Goal: Contribute content: Contribute content

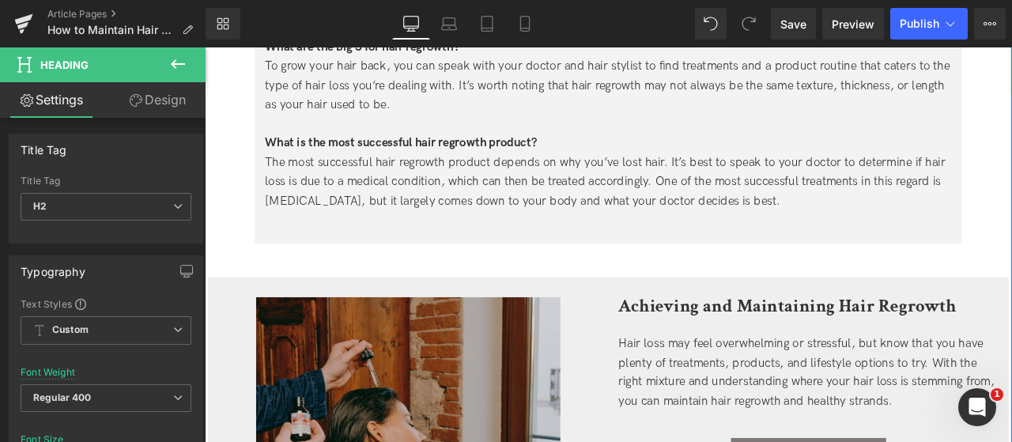
scroll to position [4584, 0]
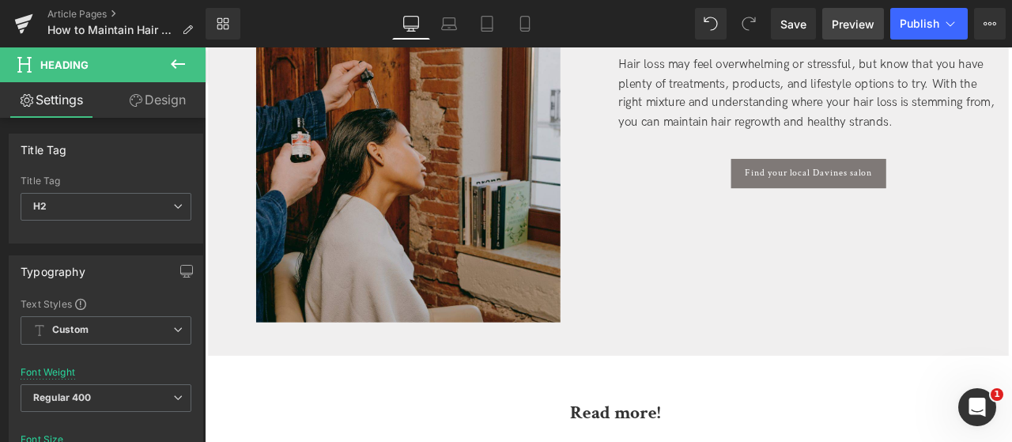
click at [830, 26] on link "Preview" at bounding box center [853, 24] width 62 height 32
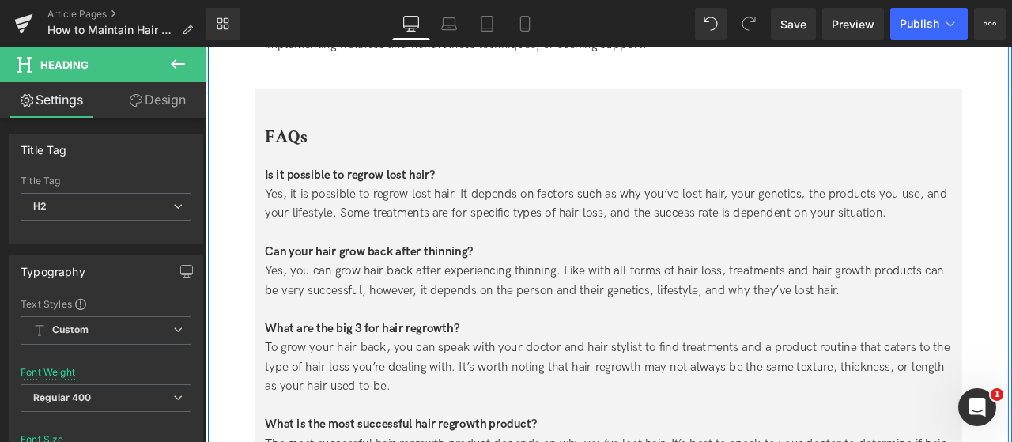
scroll to position [4268, 0]
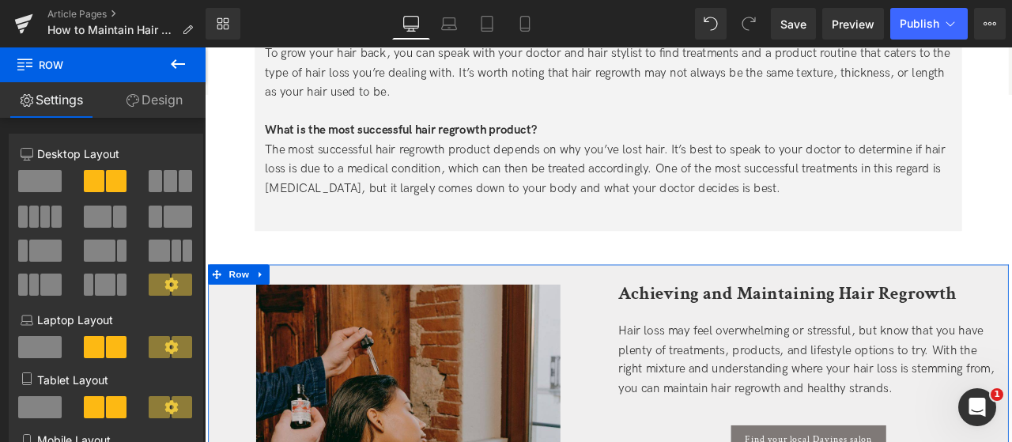
click at [163, 104] on link "Design" at bounding box center [154, 100] width 103 height 36
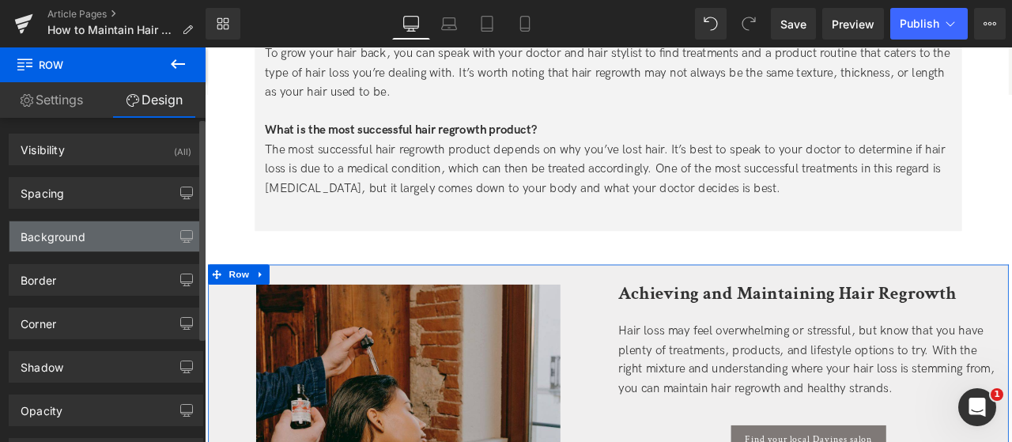
click at [101, 228] on div "Background" at bounding box center [105, 236] width 193 height 30
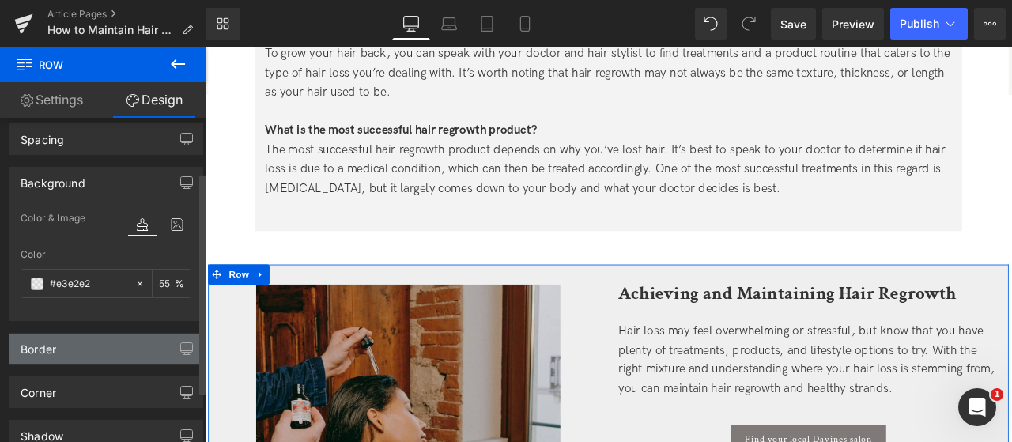
scroll to position [79, 0]
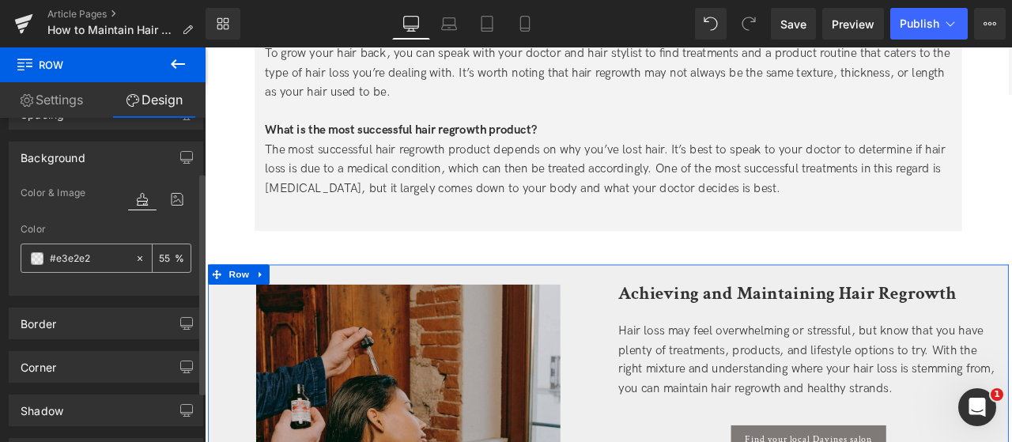
click at [100, 260] on input "#e3e2e2" at bounding box center [88, 258] width 77 height 17
type input "0"
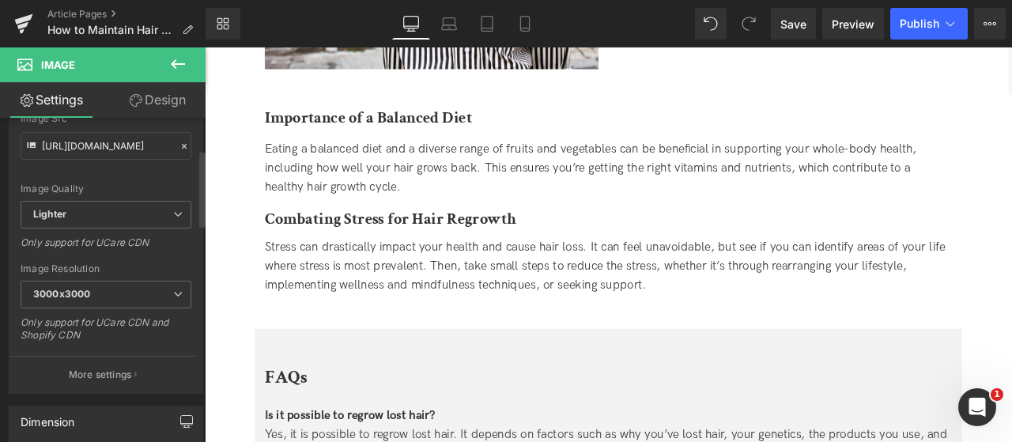
scroll to position [237, 0]
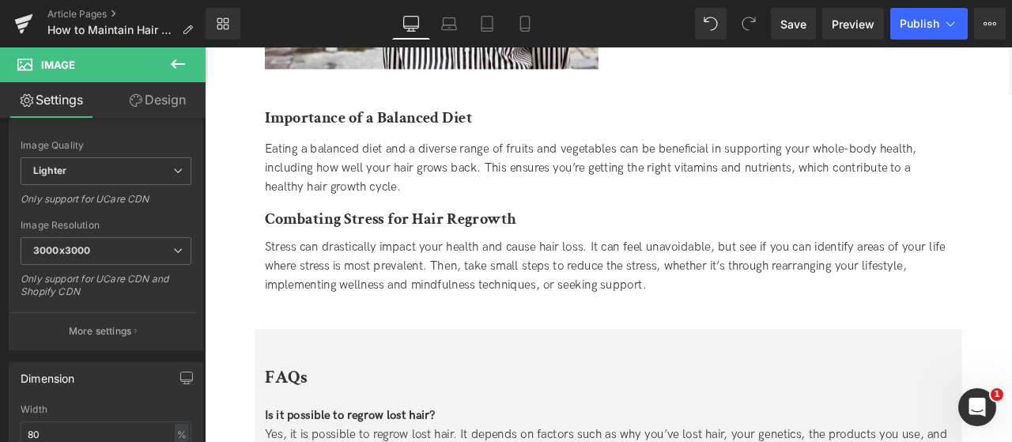
click at [180, 113] on link "Design" at bounding box center [157, 100] width 103 height 36
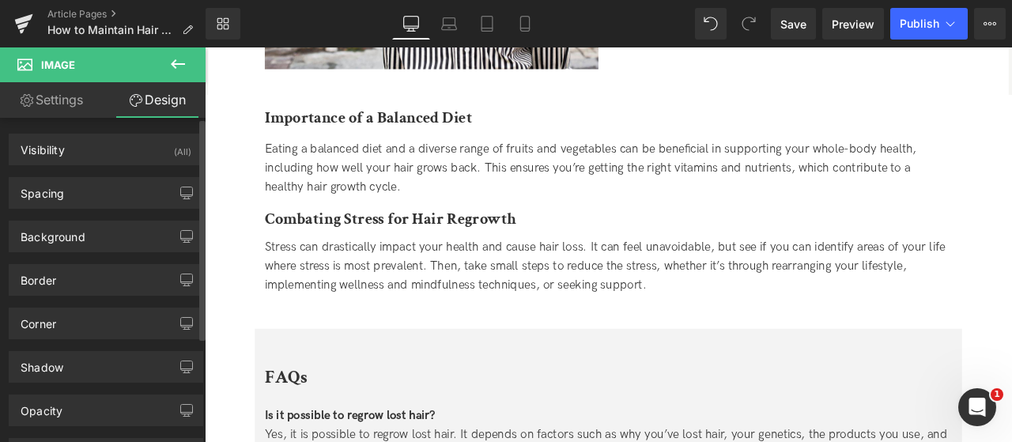
type input "0"
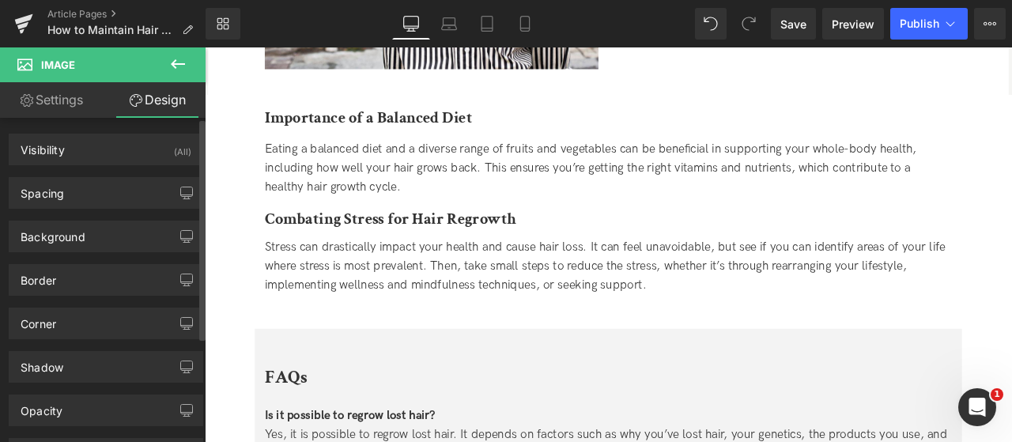
type input "0"
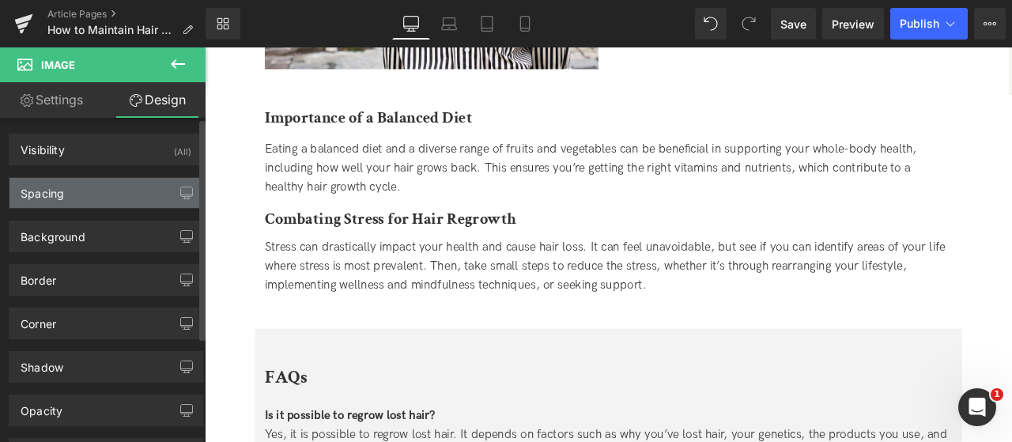
click at [128, 189] on div "Spacing" at bounding box center [105, 193] width 193 height 30
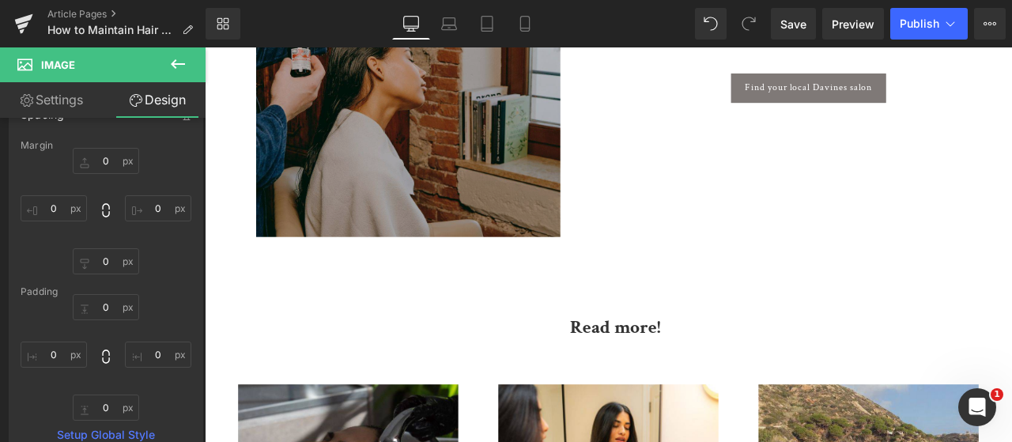
scroll to position [4584, 0]
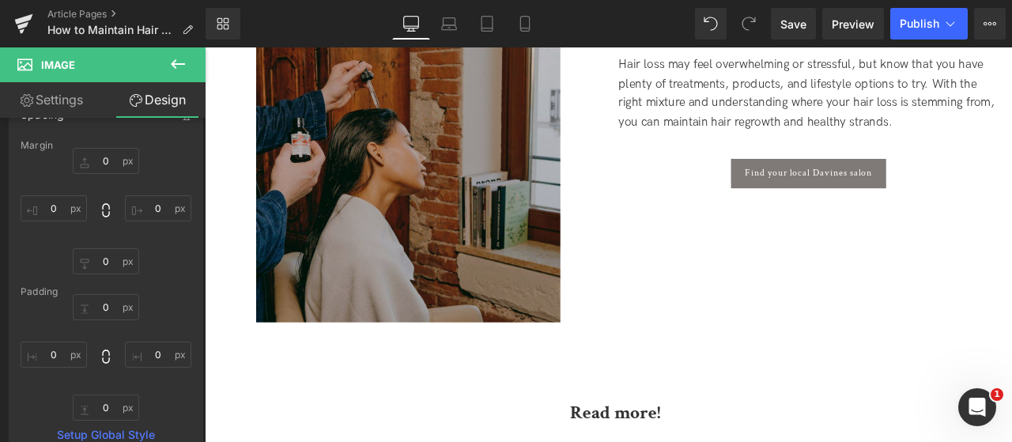
click at [521, 248] on img at bounding box center [446, 193] width 360 height 360
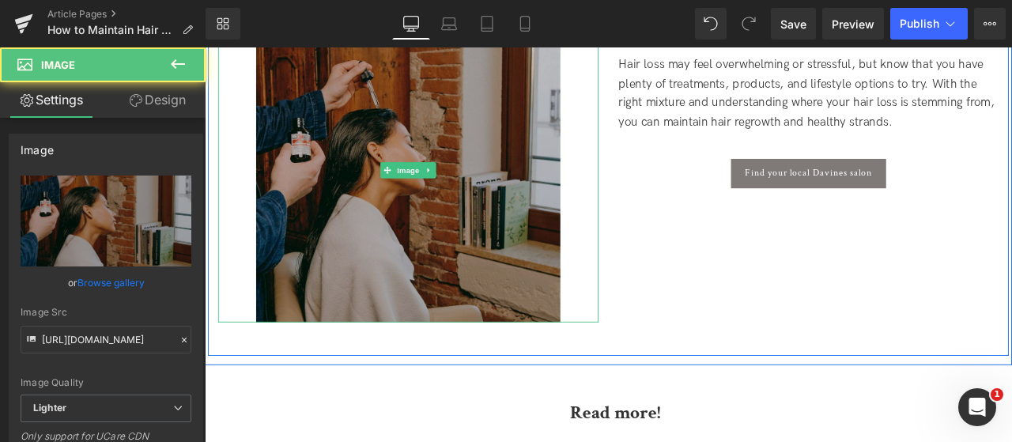
click at [503, 231] on img at bounding box center [446, 193] width 360 height 360
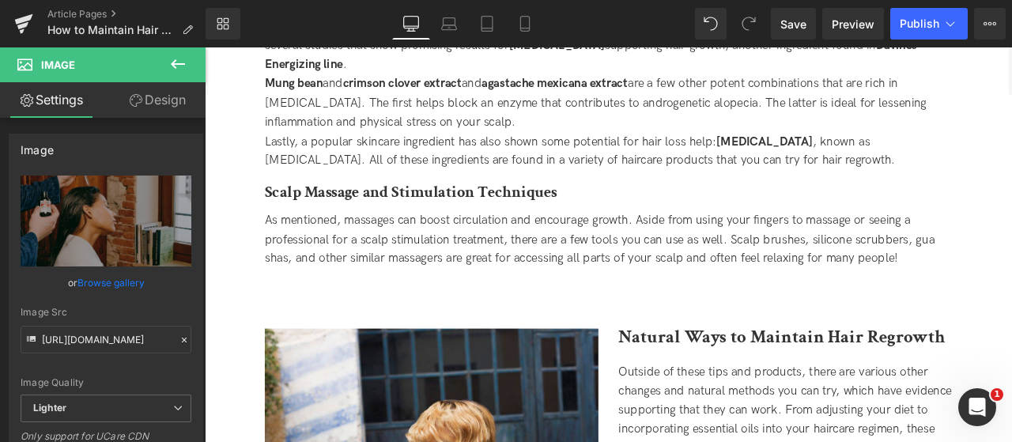
scroll to position [3003, 0]
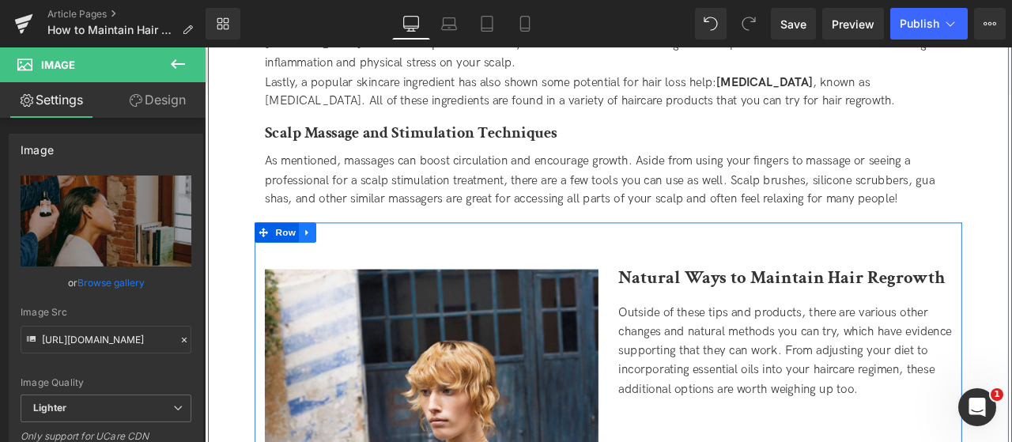
click at [327, 266] on icon at bounding box center [326, 267] width 11 height 12
click at [351, 266] on link at bounding box center [347, 266] width 21 height 24
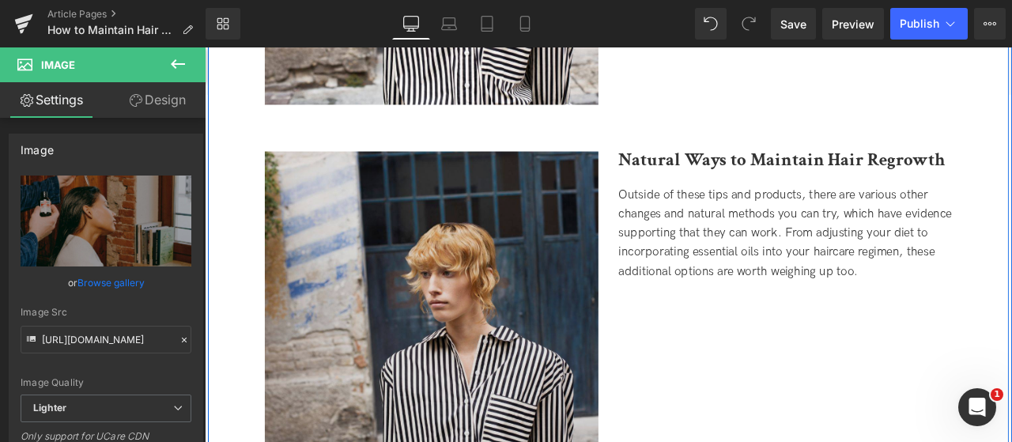
scroll to position [3598, 0]
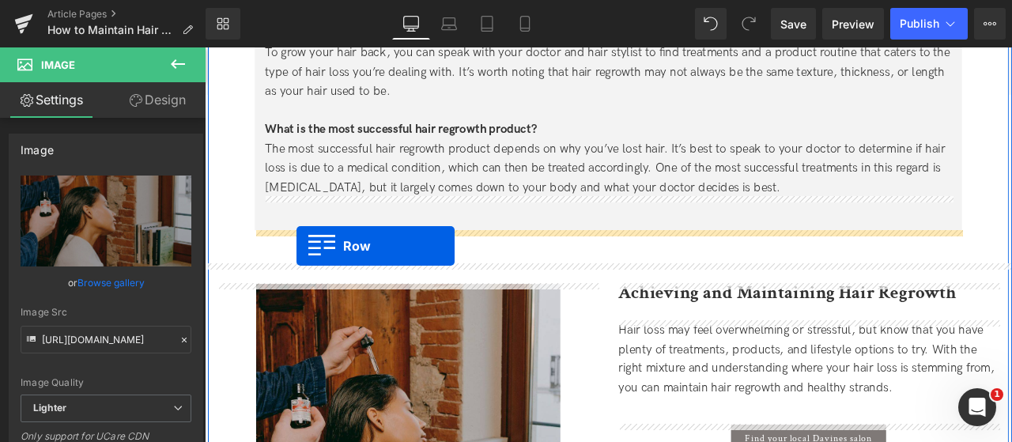
drag, startPoint x: 274, startPoint y: 126, endPoint x: 312, endPoint y: 283, distance: 161.8
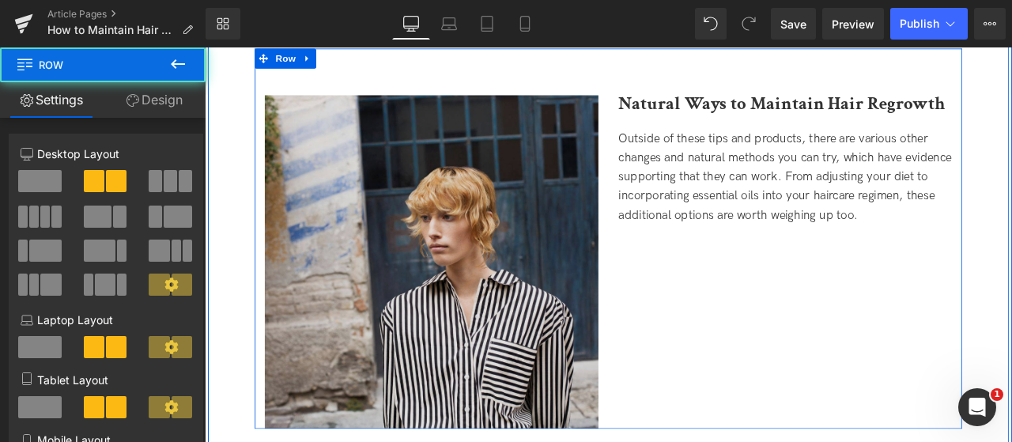
scroll to position [4665, 0]
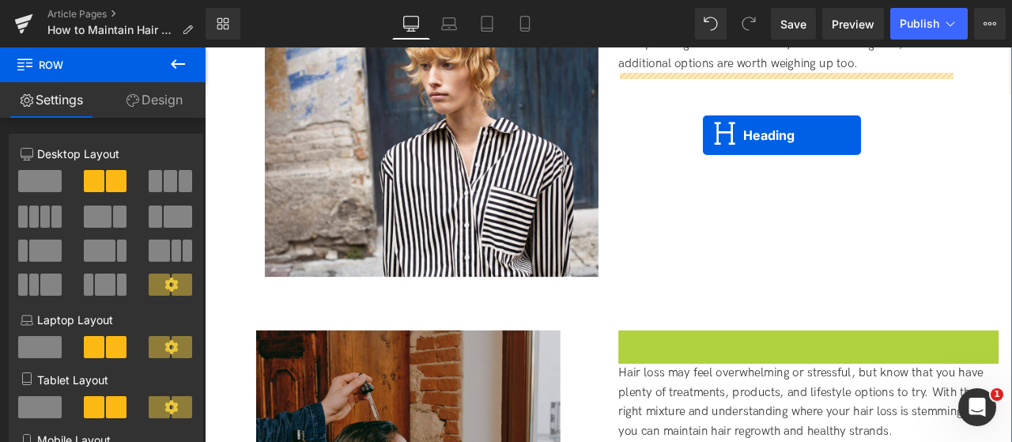
drag, startPoint x: 816, startPoint y: 257, endPoint x: 795, endPoint y: 151, distance: 107.9
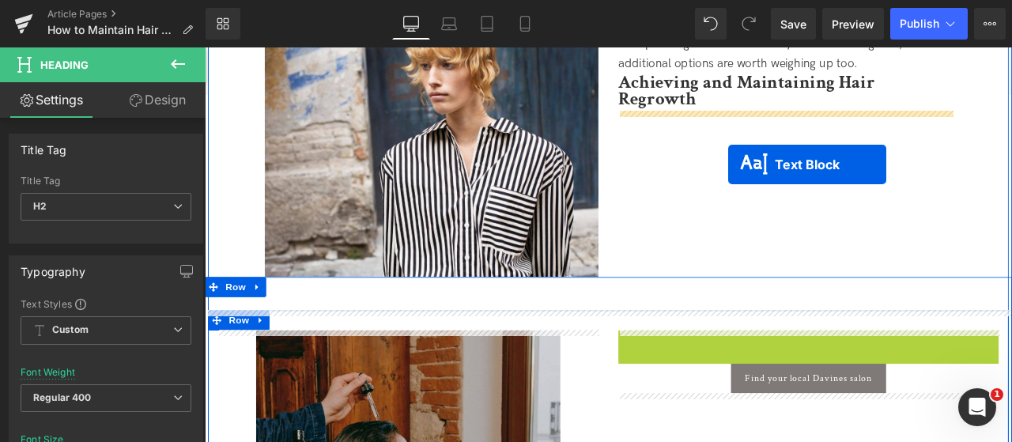
drag, startPoint x: 871, startPoint y: 443, endPoint x: 823, endPoint y: 183, distance: 263.7
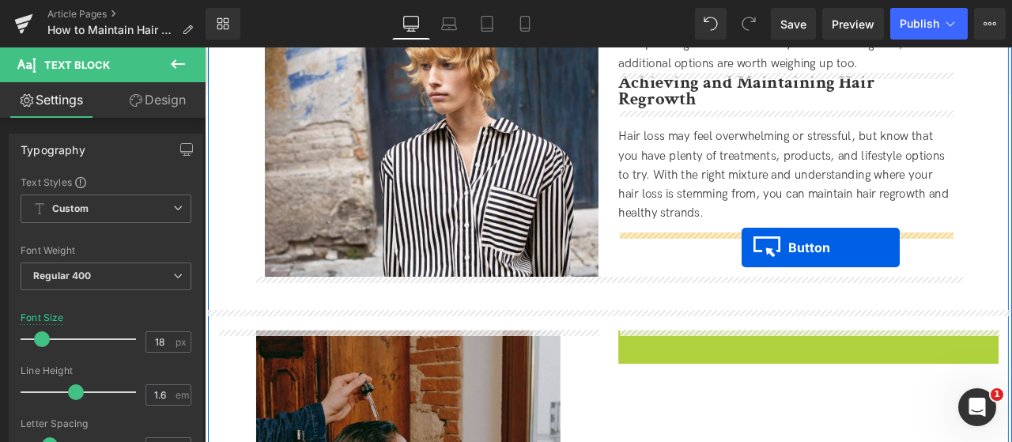
drag, startPoint x: 890, startPoint y: 401, endPoint x: 841, endPoint y: 285, distance: 126.1
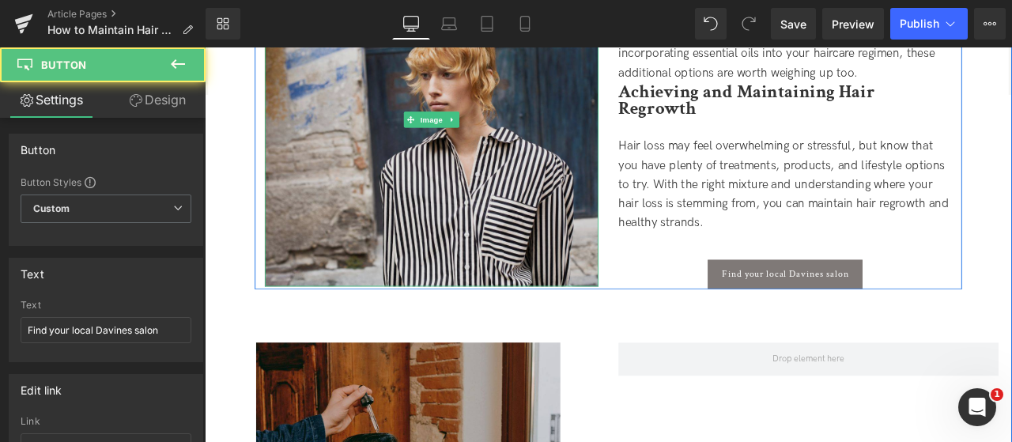
scroll to position [4586, 0]
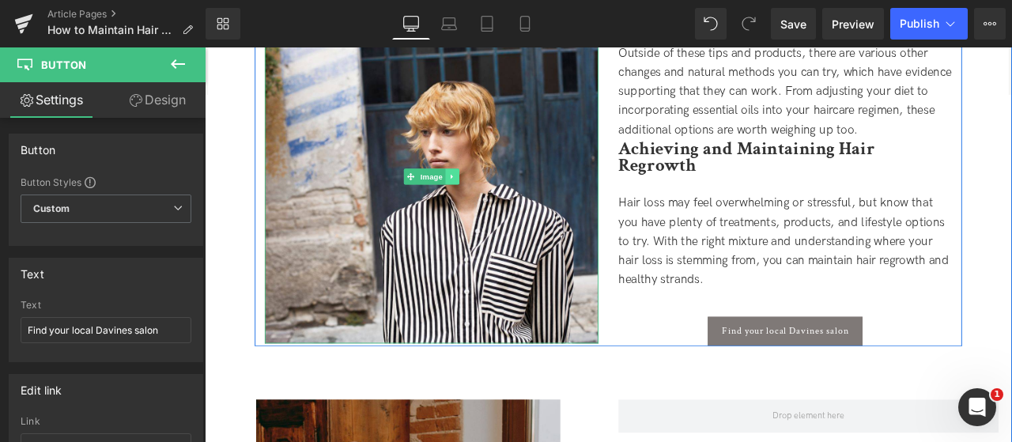
click at [497, 199] on icon at bounding box center [498, 200] width 9 height 9
click at [502, 200] on icon at bounding box center [506, 201] width 9 height 9
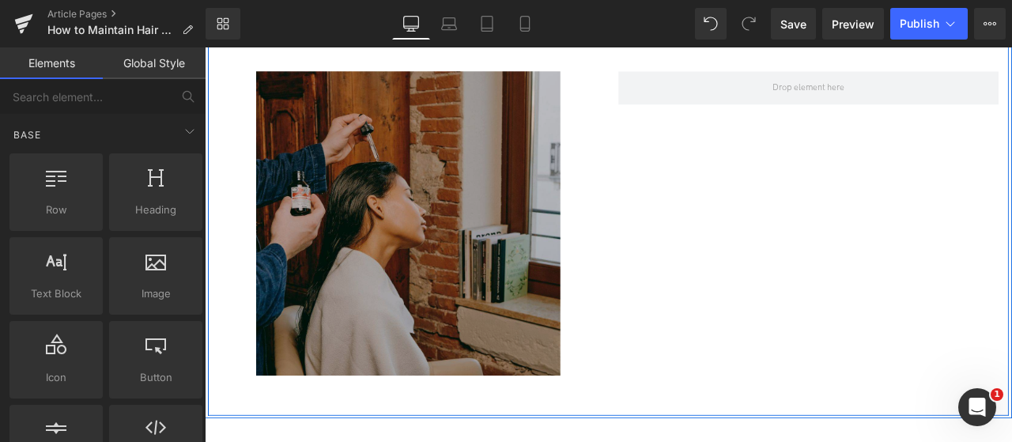
scroll to position [4981, 0]
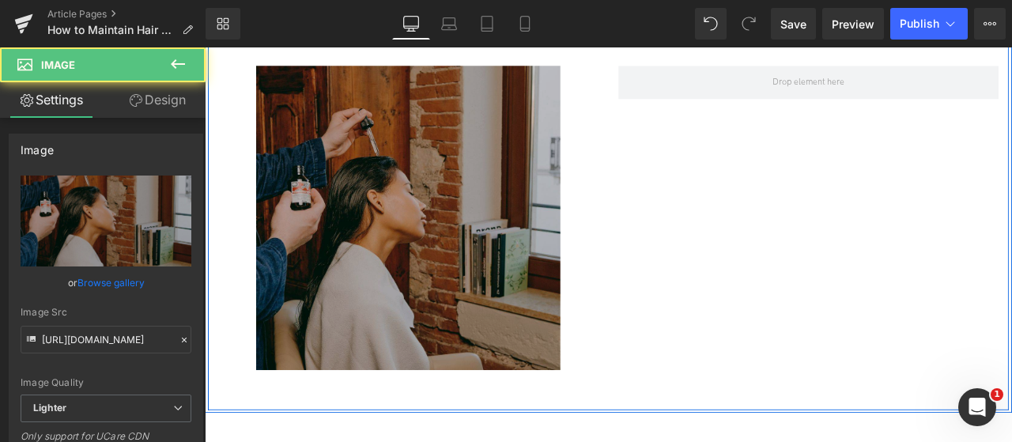
click at [451, 379] on img at bounding box center [446, 250] width 360 height 360
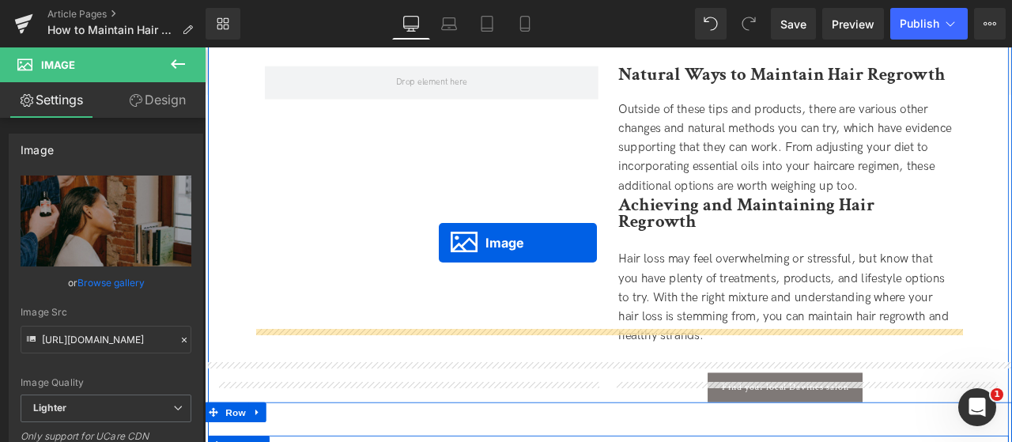
scroll to position [4427, 0]
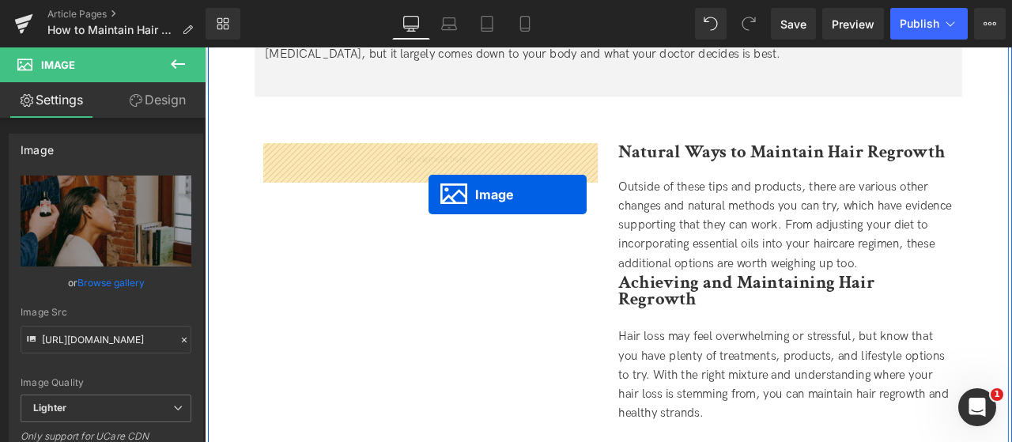
drag, startPoint x: 421, startPoint y: 227, endPoint x: 469, endPoint y: 218, distance: 48.2
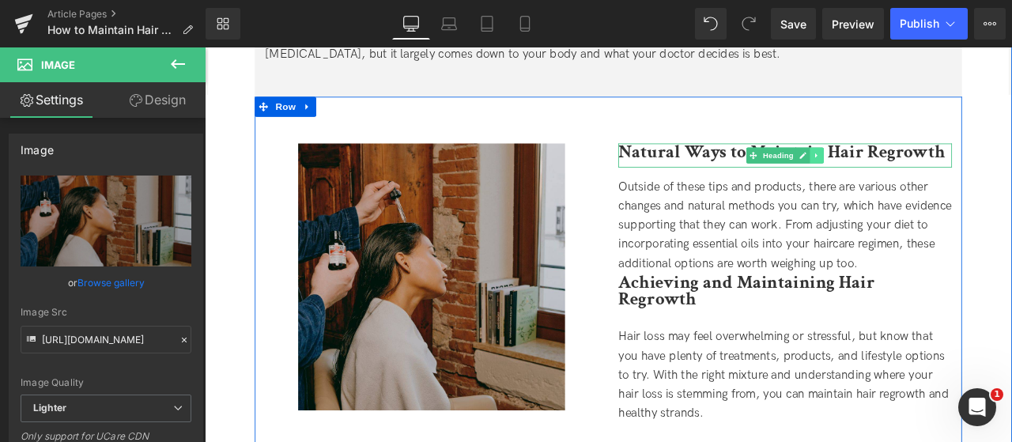
click at [932, 178] on icon at bounding box center [929, 175] width 9 height 9
click at [934, 178] on icon at bounding box center [938, 175] width 9 height 9
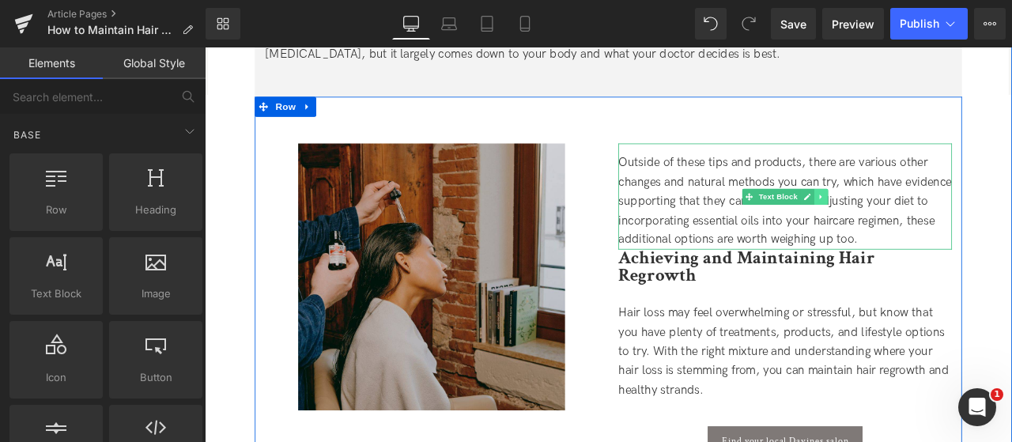
click at [930, 227] on icon at bounding box center [934, 224] width 9 height 9
click at [947, 227] on link at bounding box center [943, 224] width 17 height 19
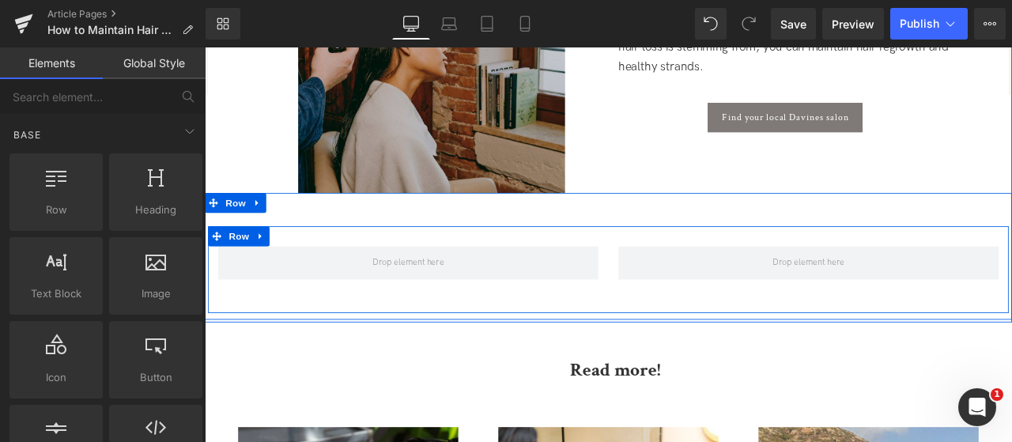
scroll to position [4744, 0]
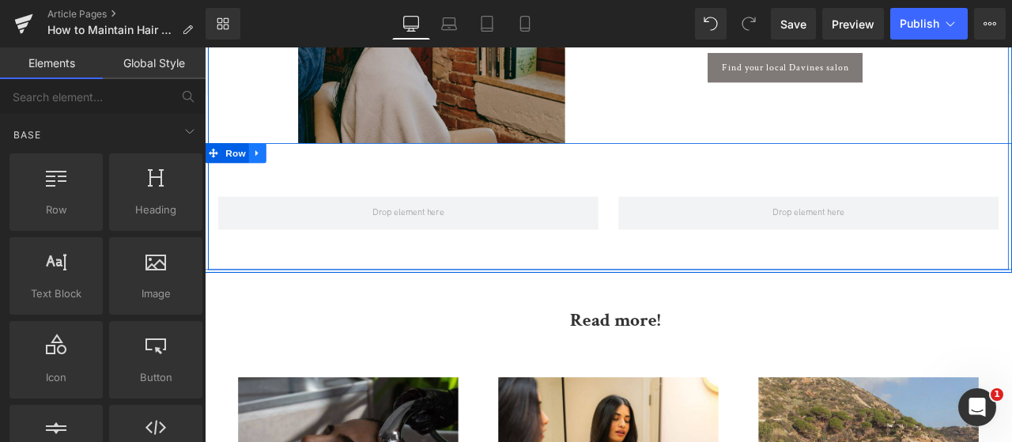
click at [257, 174] on link at bounding box center [267, 173] width 21 height 24
click at [310, 168] on icon at bounding box center [308, 174] width 11 height 12
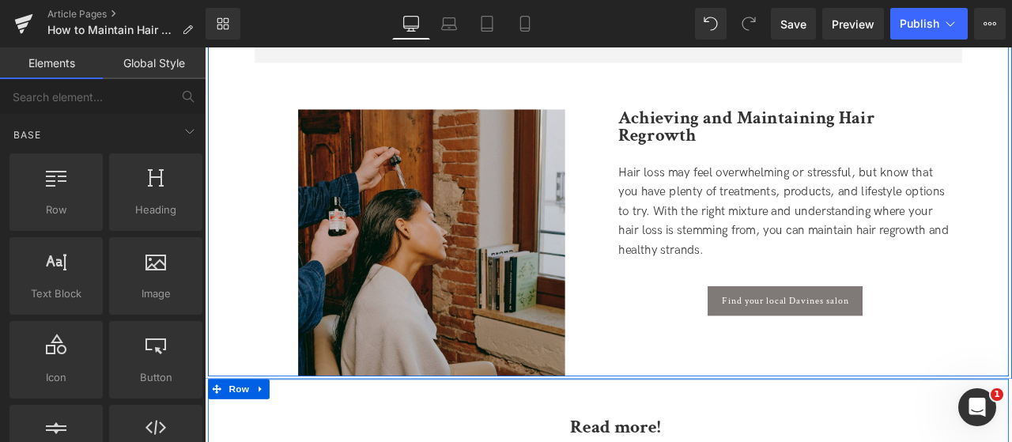
scroll to position [4269, 0]
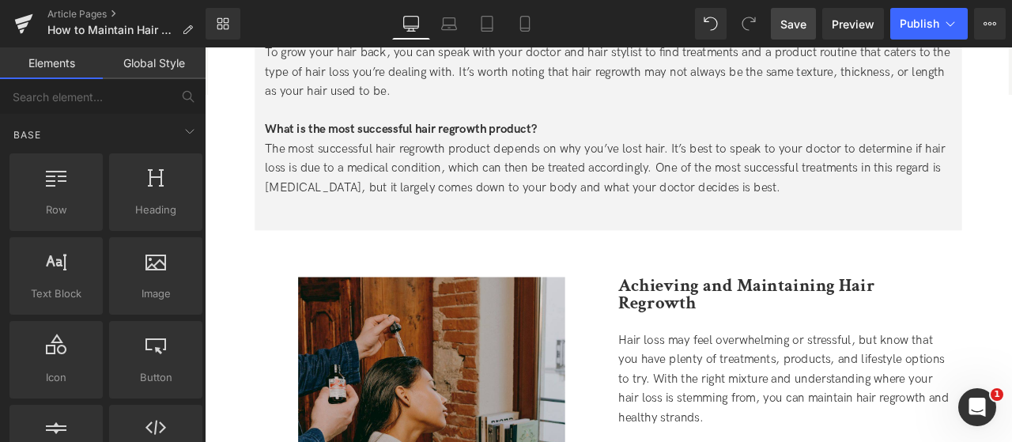
click at [791, 32] on link "Save" at bounding box center [793, 24] width 45 height 32
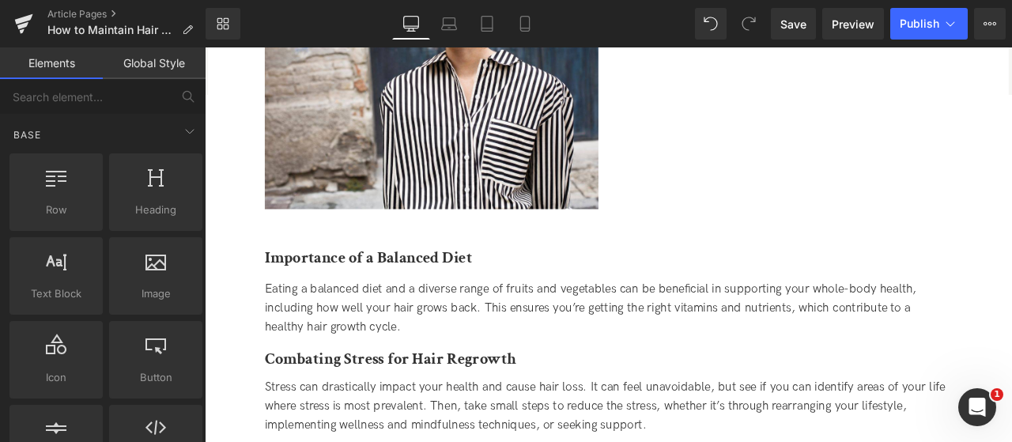
scroll to position [3400, 0]
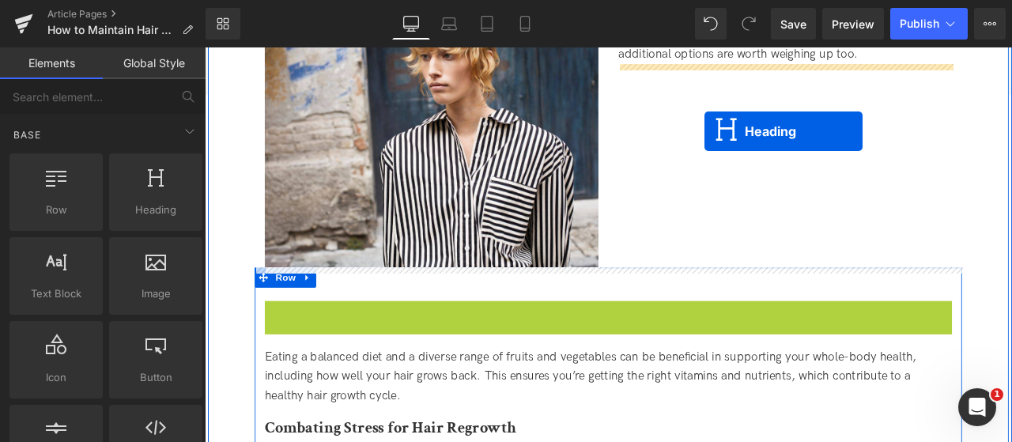
drag, startPoint x: 639, startPoint y: 364, endPoint x: 797, endPoint y: 147, distance: 268.1
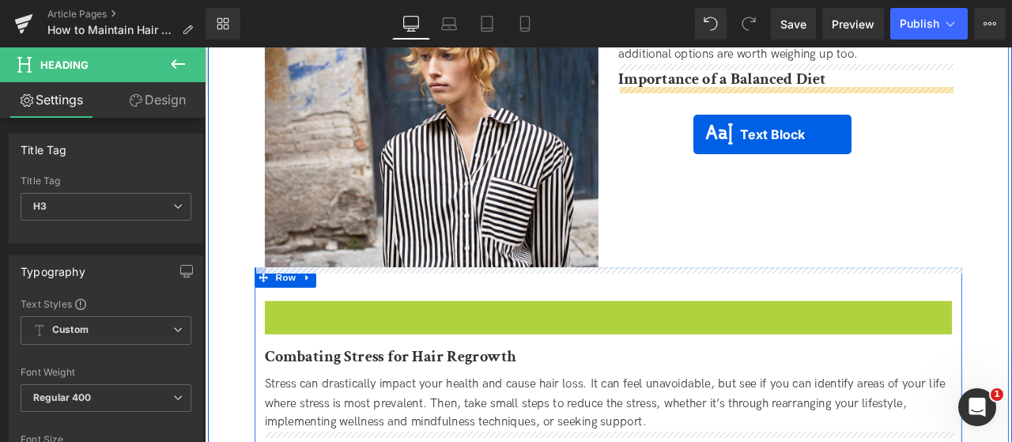
drag, startPoint x: 639, startPoint y: 391, endPoint x: 784, endPoint y: 149, distance: 282.2
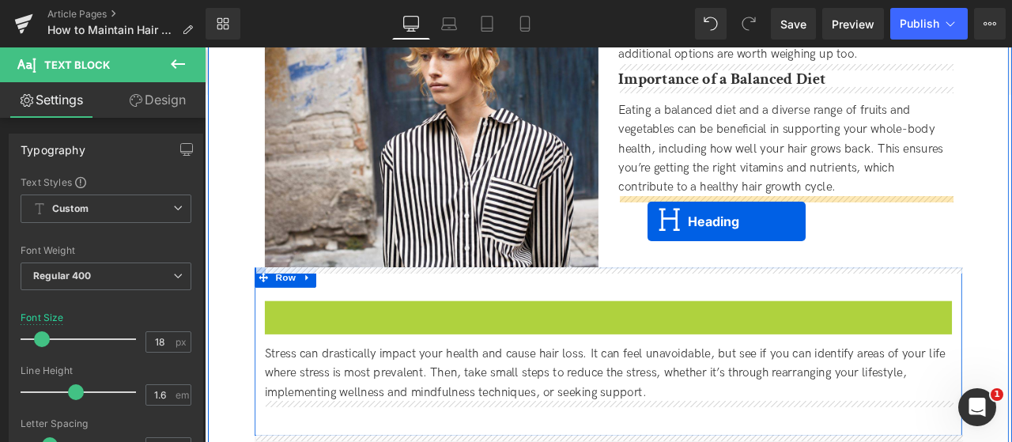
drag, startPoint x: 648, startPoint y: 367, endPoint x: 729, endPoint y: 254, distance: 139.3
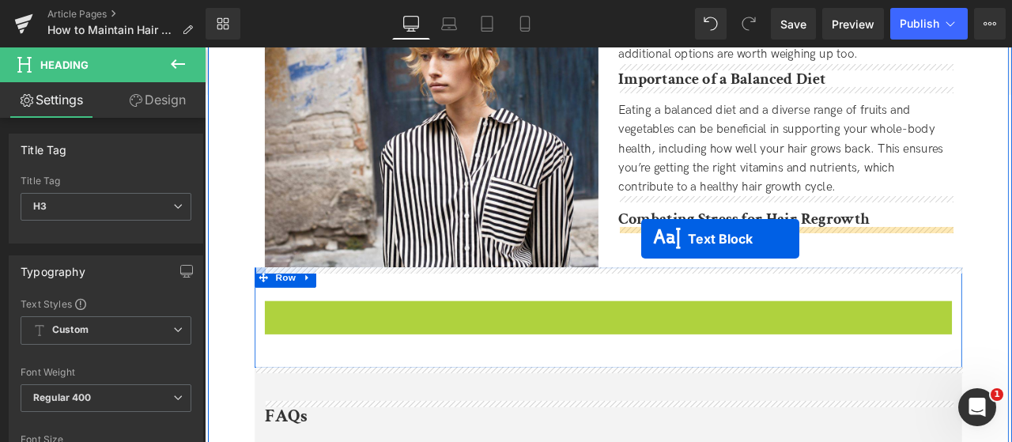
drag, startPoint x: 634, startPoint y: 388, endPoint x: 722, endPoint y: 273, distance: 144.3
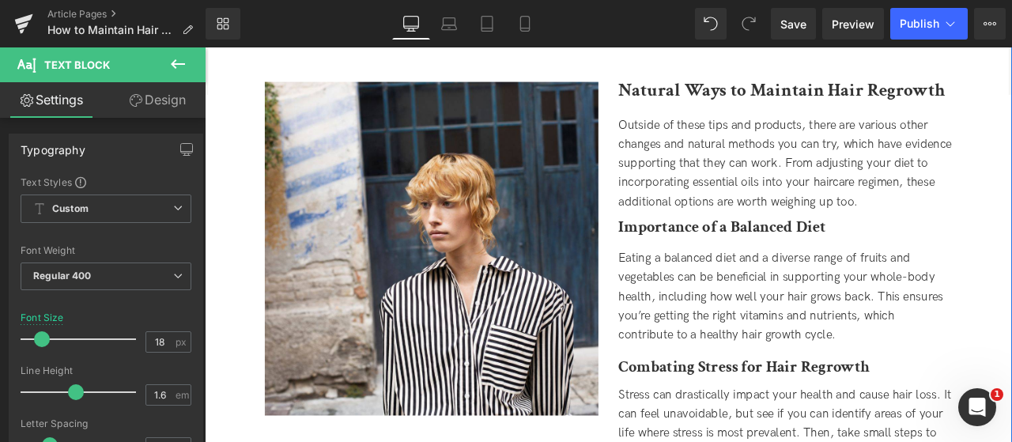
scroll to position [3321, 0]
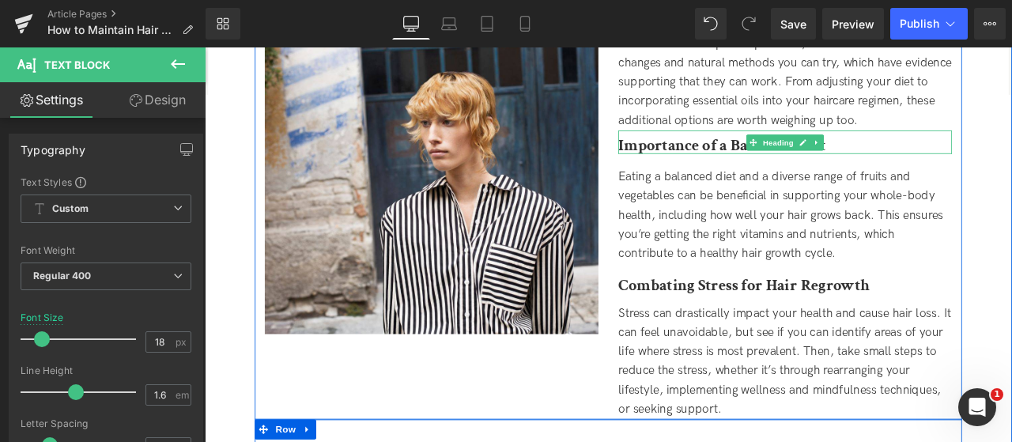
click at [764, 166] on b "Importance of a Balanced Diet" at bounding box center [818, 164] width 246 height 25
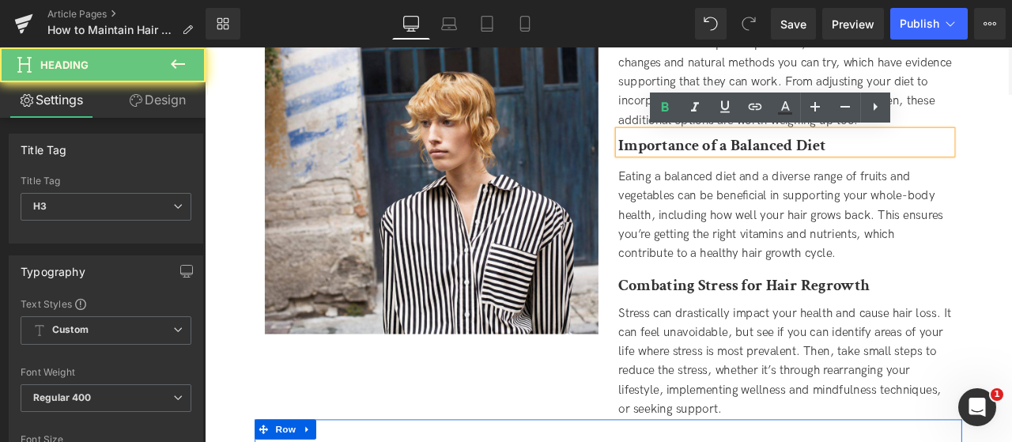
click at [790, 161] on b "Importance of a Balanced Diet" at bounding box center [818, 164] width 246 height 25
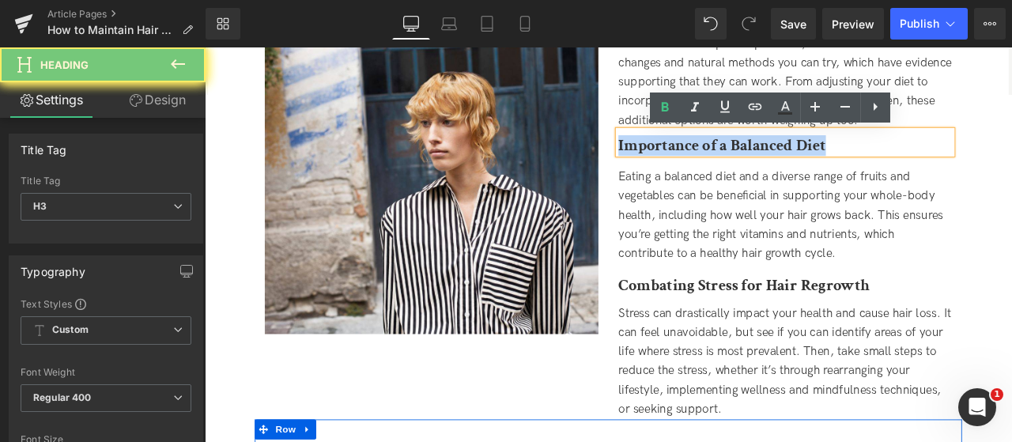
click at [790, 161] on b "Importance of a Balanced Diet" at bounding box center [818, 164] width 246 height 25
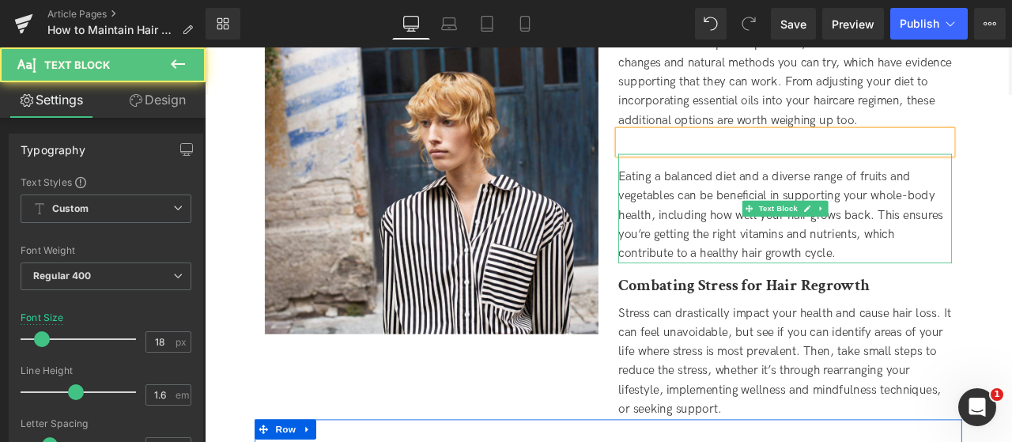
click at [697, 200] on span "Eating a balanced diet and a diverse range of fruits and vegetables can be bene…" at bounding box center [887, 245] width 385 height 107
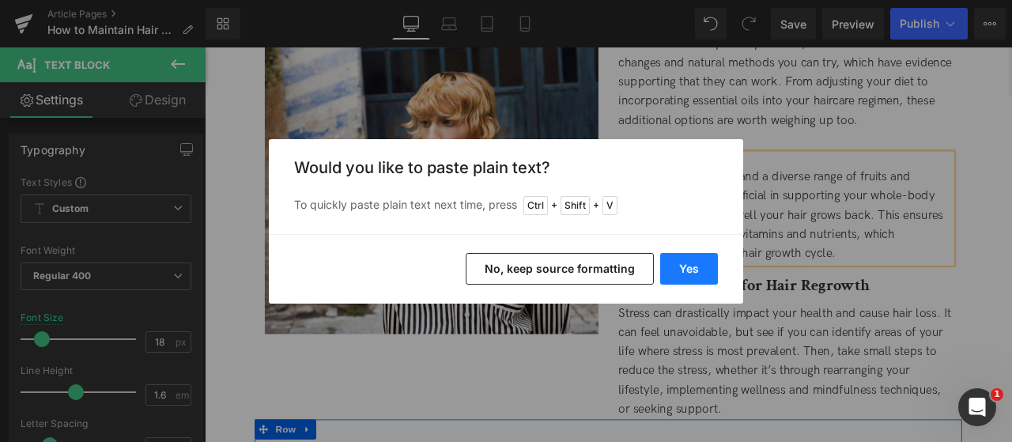
click at [697, 258] on button "Yes" at bounding box center [689, 269] width 58 height 32
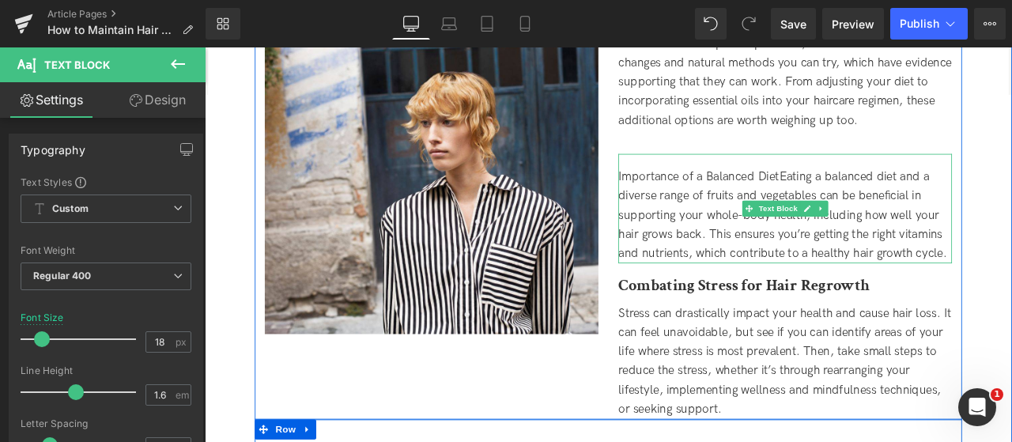
click at [884, 198] on span "Importance of a Balanced DietEating a balanced diet and a diverse range of frui…" at bounding box center [890, 245] width 390 height 107
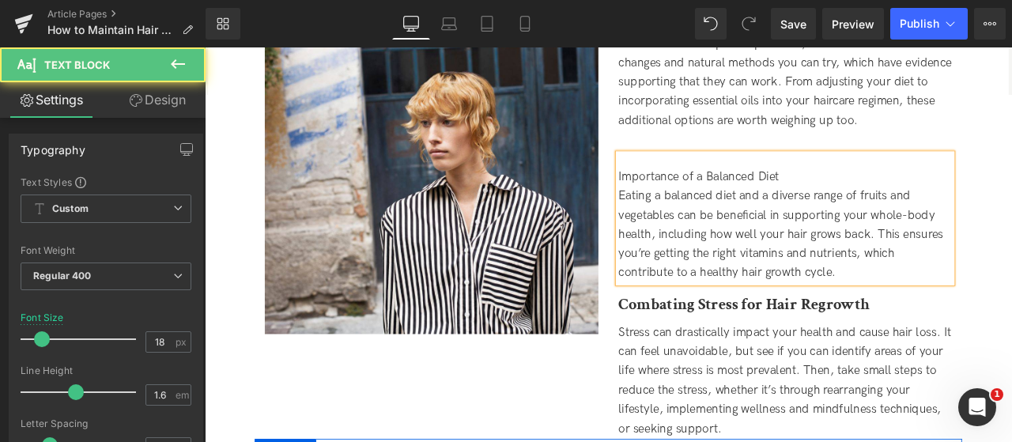
click at [781, 197] on span "Importance of a Balanced Diet" at bounding box center [790, 200] width 190 height 17
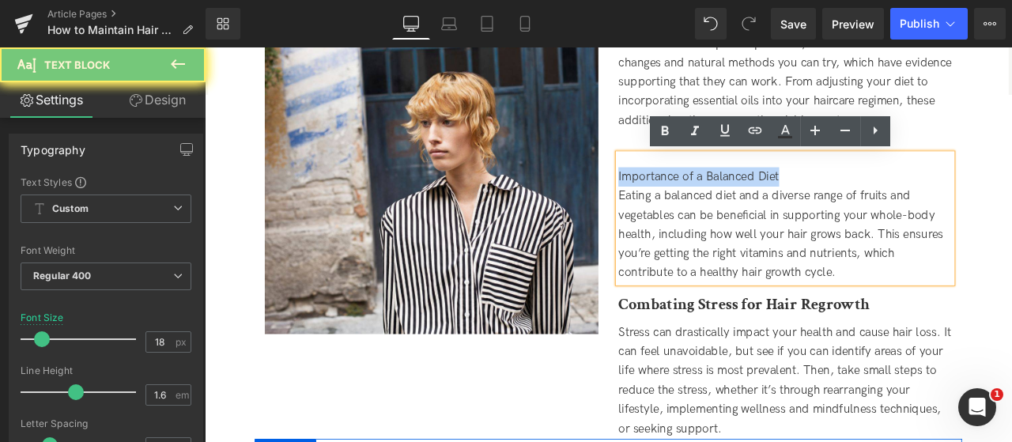
click at [781, 197] on span "Importance of a Balanced Diet" at bounding box center [790, 200] width 190 height 17
click at [666, 130] on icon at bounding box center [665, 130] width 7 height 9
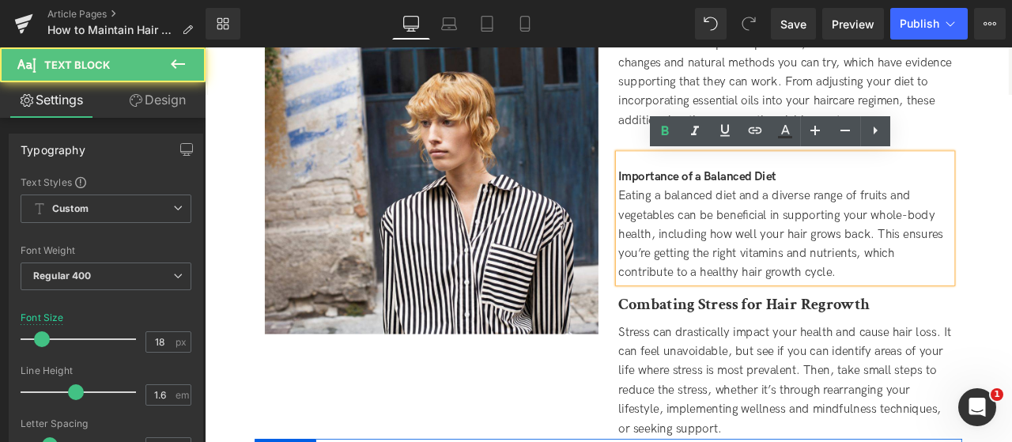
click at [893, 198] on div "Importance of a Balanced Diet" at bounding box center [892, 201] width 395 height 23
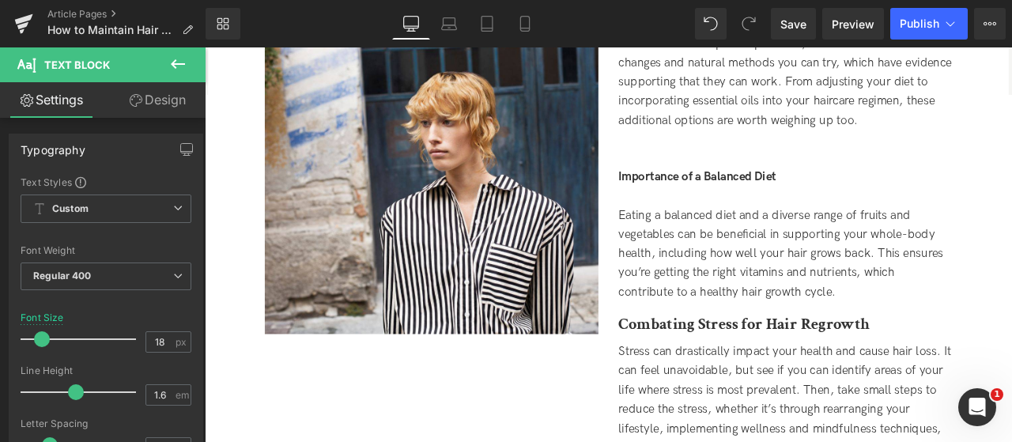
click at [144, 94] on link "Design" at bounding box center [157, 100] width 103 height 36
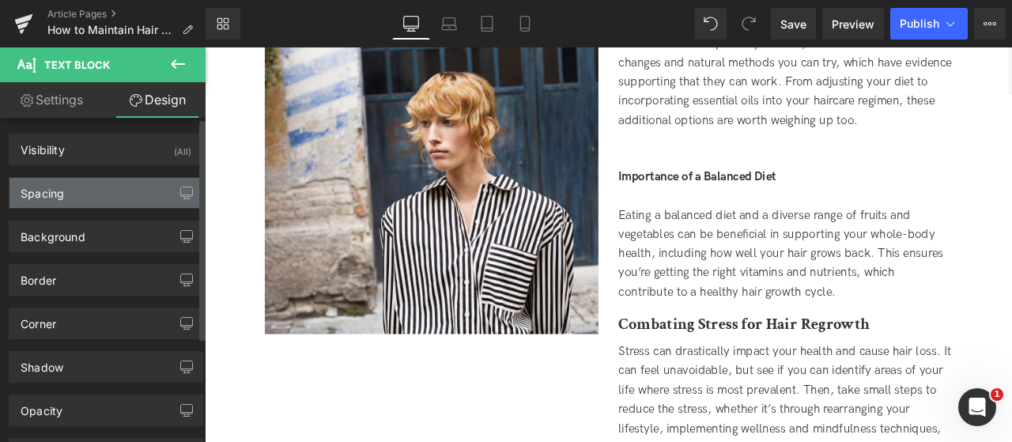
click at [104, 192] on div "Spacing" at bounding box center [105, 193] width 193 height 30
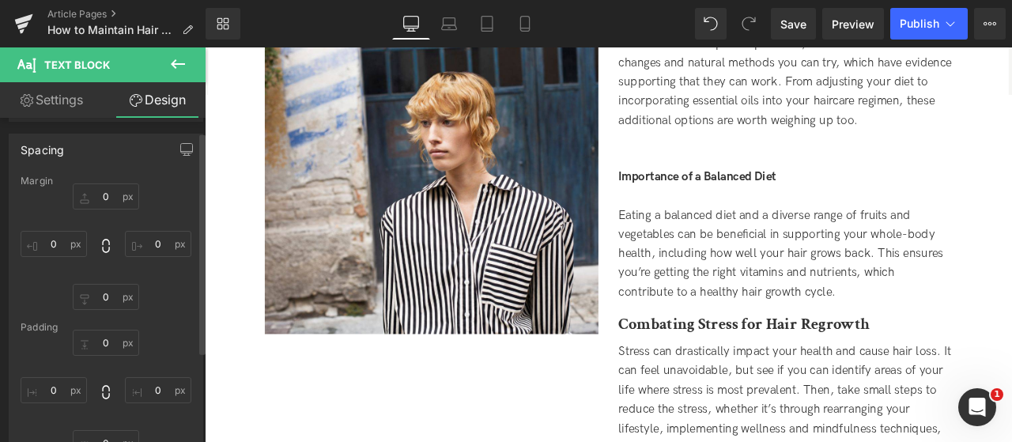
scroll to position [79, 0]
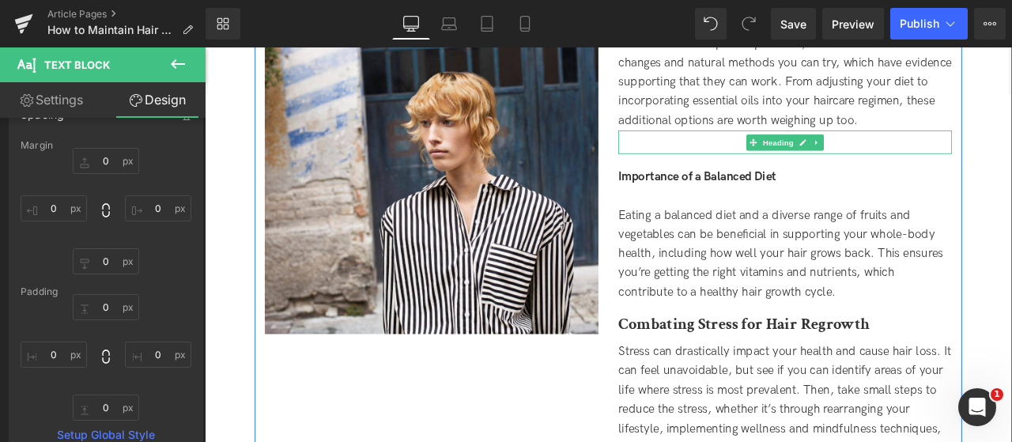
click at [933, 157] on link at bounding box center [930, 160] width 17 height 19
click at [930, 158] on link at bounding box center [938, 160] width 17 height 19
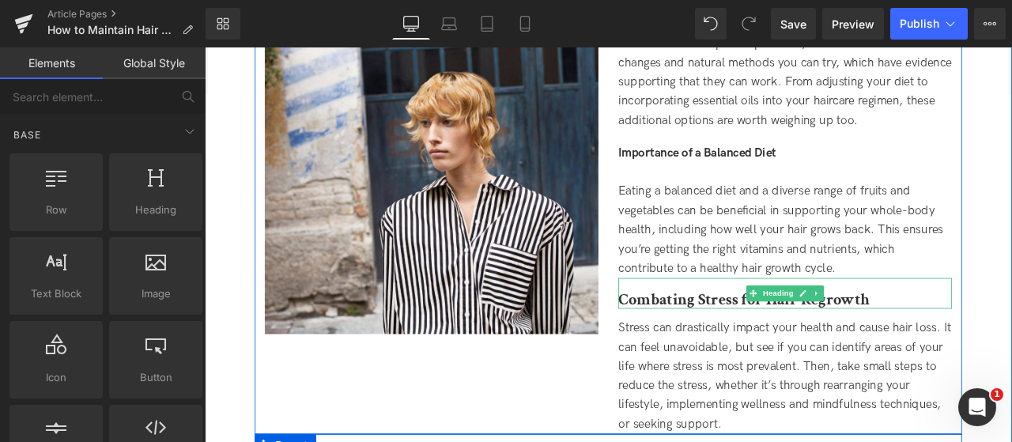
click at [937, 335] on b "Combating Stress for Hair Regrowth" at bounding box center [844, 346] width 298 height 25
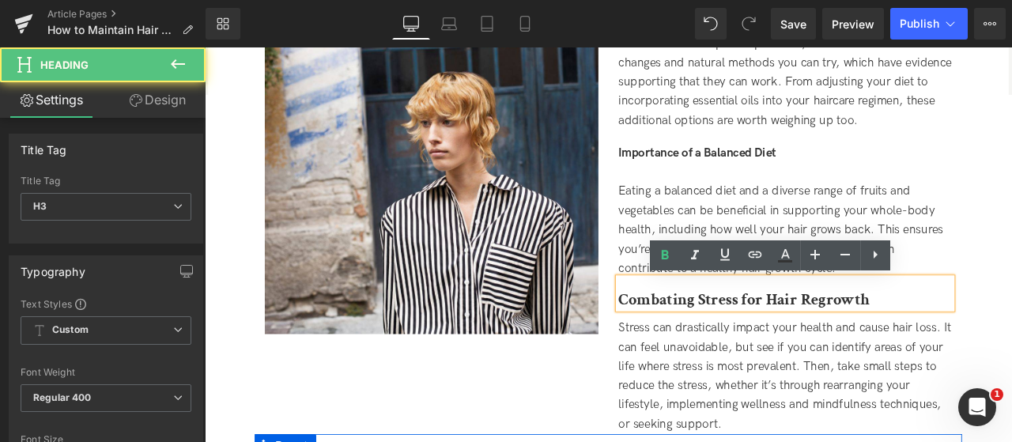
click at [955, 346] on b "Combating Stress for Hair Regrowth" at bounding box center [844, 346] width 298 height 25
click at [956, 346] on b "Combating Stress for Hair Regrowth" at bounding box center [844, 346] width 298 height 25
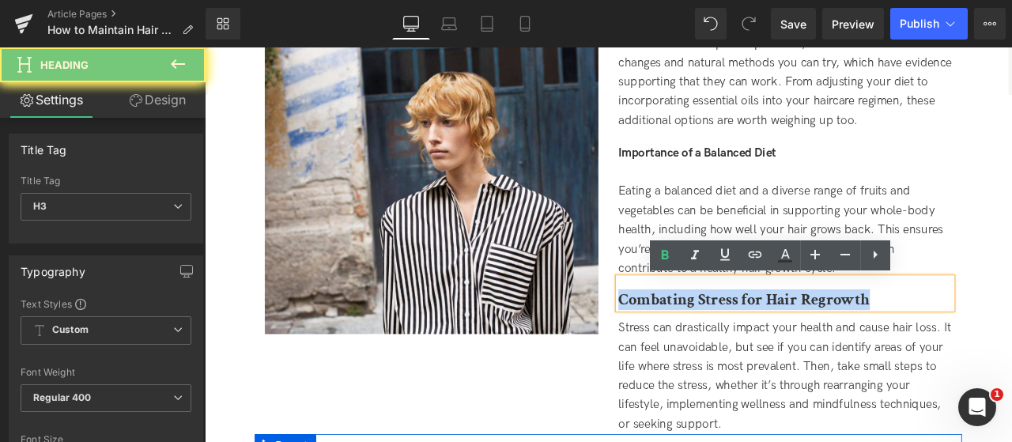
click at [956, 346] on b "Combating Stress for Hair Regrowth" at bounding box center [844, 346] width 298 height 25
copy b "Combating Stress for Hair Regrowth"
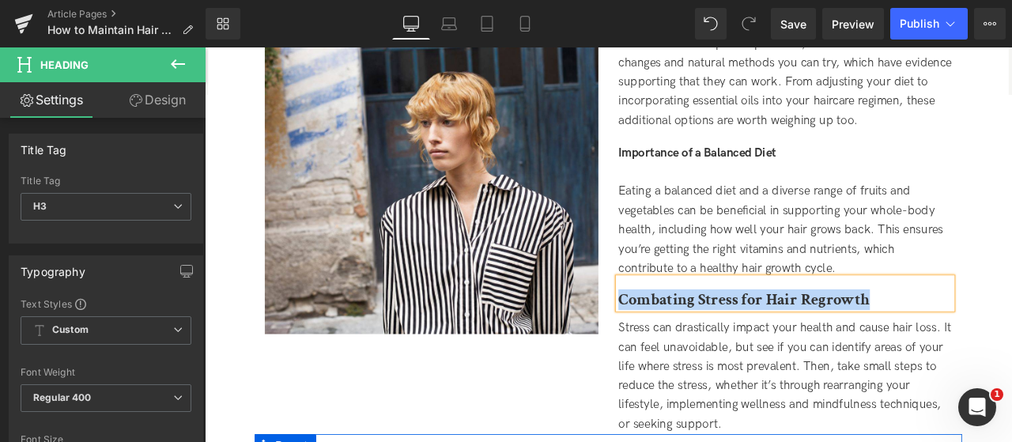
click at [1011, 341] on div "Natural Ways to Maintain Hair Regrowth Heading Outside of these tips and produc…" at bounding box center [892, 249] width 419 height 514
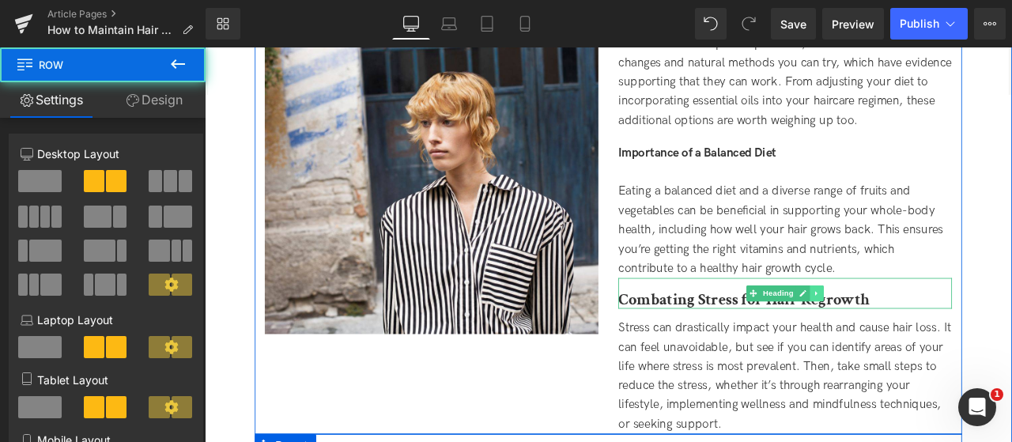
click at [929, 340] on icon at bounding box center [929, 338] width 9 height 9
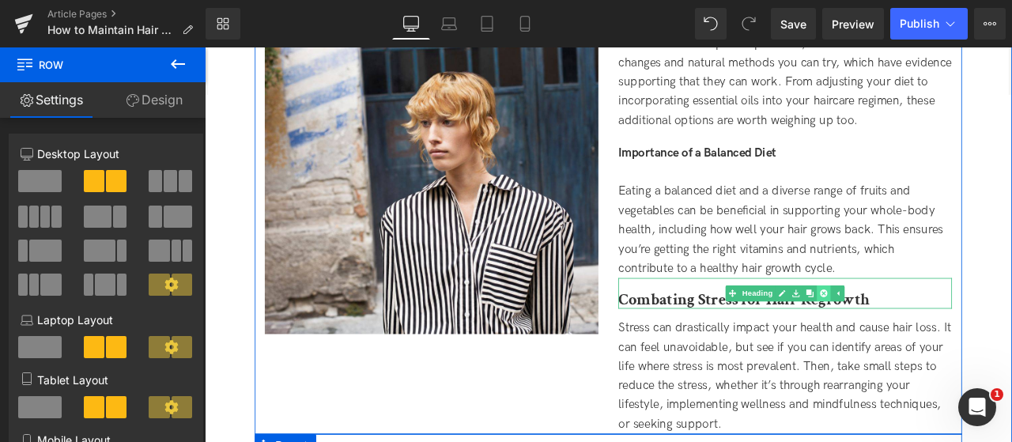
click at [930, 341] on link at bounding box center [938, 339] width 17 height 19
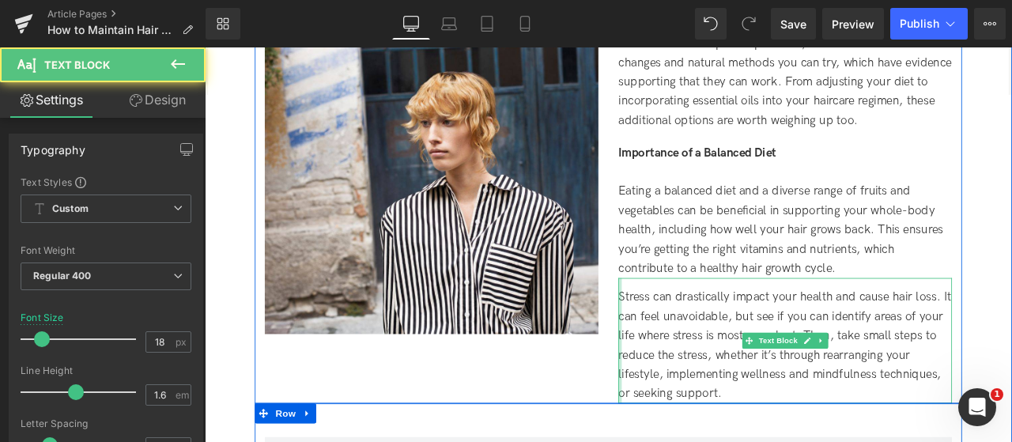
click at [695, 346] on div at bounding box center [697, 395] width 4 height 149
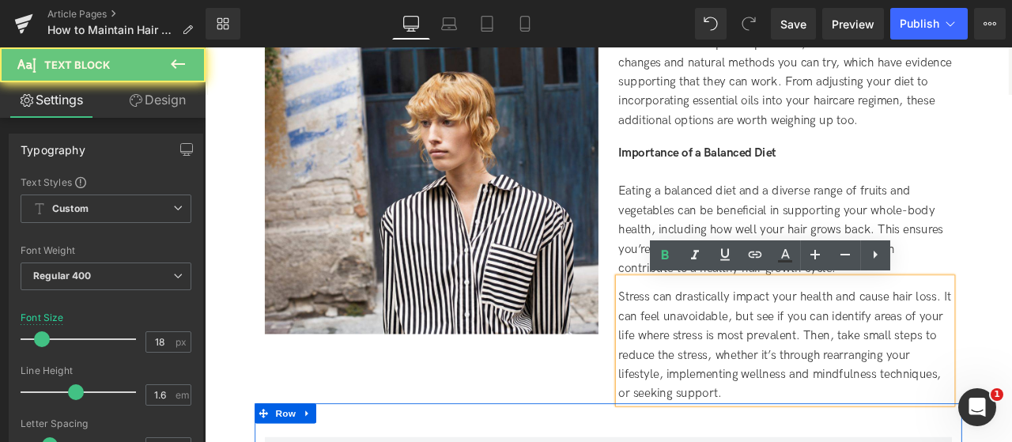
click at [699, 346] on span "Stress can drastically impact your health and cause hair loss. It can feel unav…" at bounding box center [892, 400] width 394 height 130
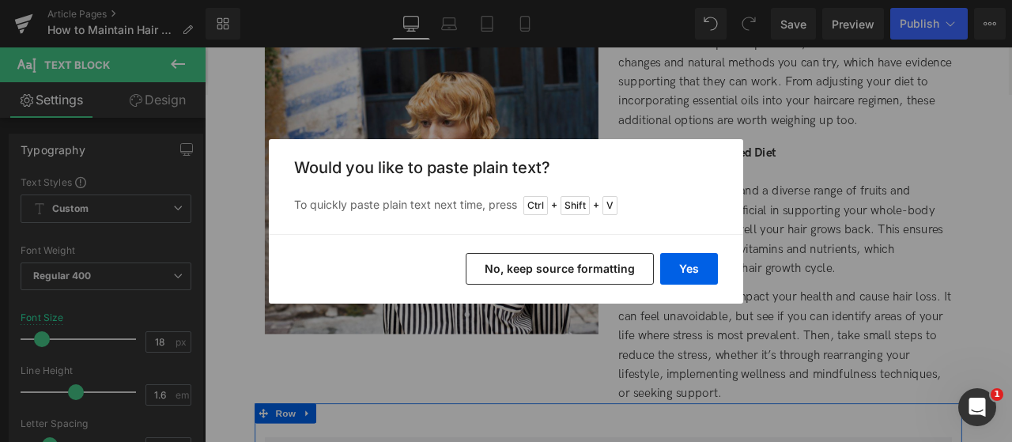
click at [695, 280] on button "Yes" at bounding box center [689, 269] width 58 height 32
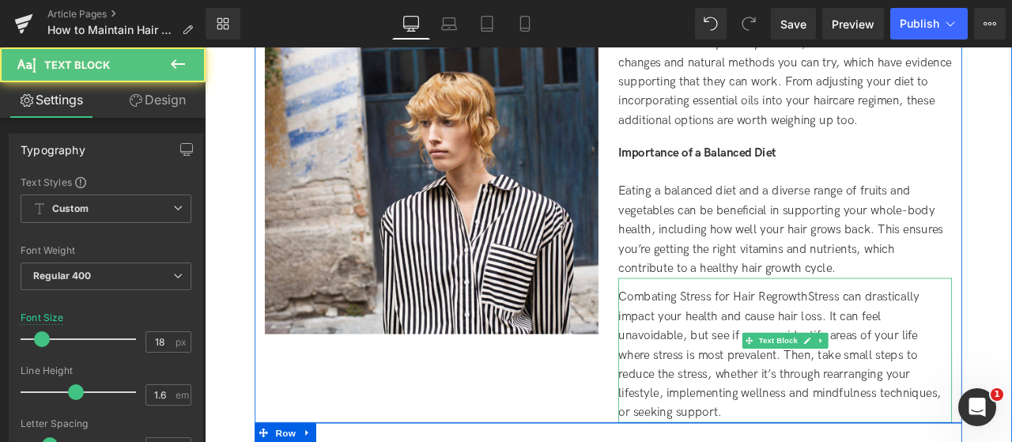
click at [914, 344] on span "Combating Stress for Hair RegrowthStress can drastically impact your health and…" at bounding box center [886, 411] width 383 height 153
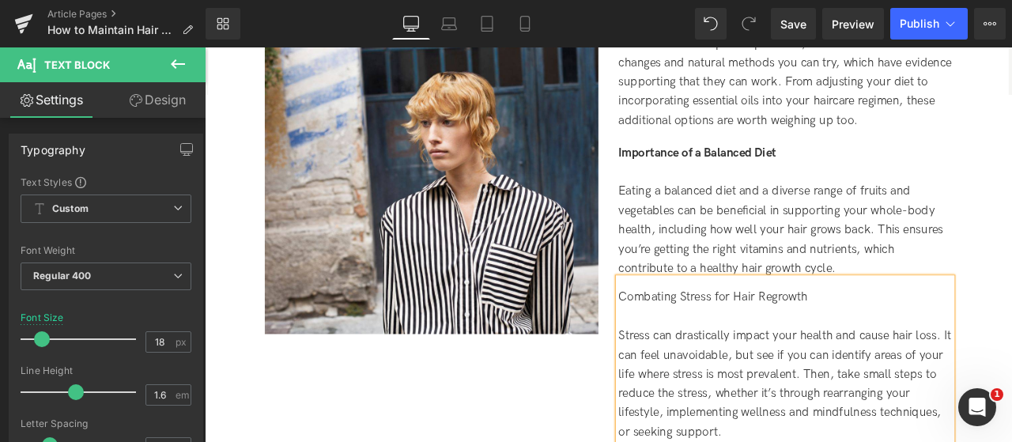
click at [836, 331] on div "Combating Stress for Hair Regrowth Stress can drastically impact your health an…" at bounding box center [892, 418] width 395 height 194
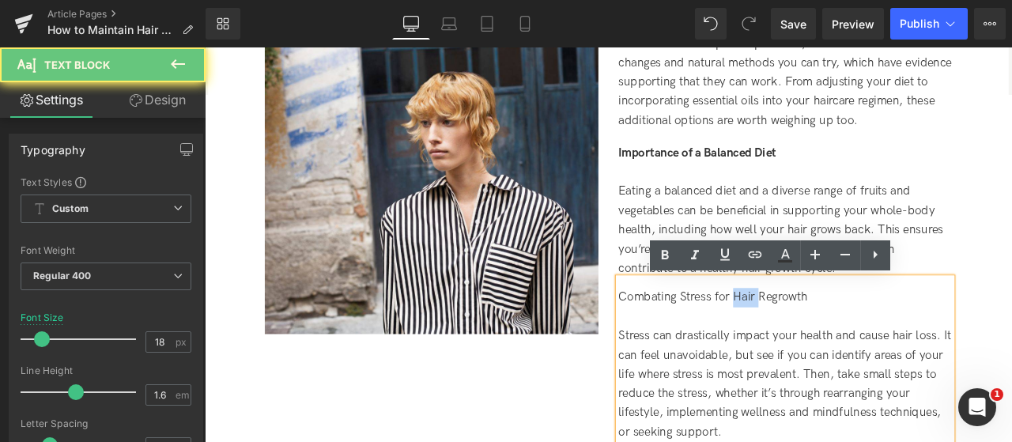
click at [836, 331] on div "Combating Stress for Hair Regrowth Stress can drastically impact your health an…" at bounding box center [892, 418] width 395 height 194
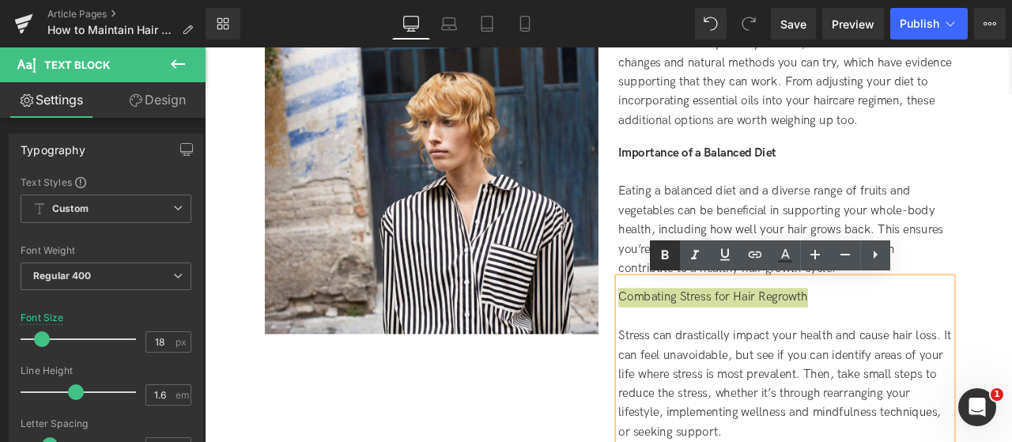
click at [665, 257] on icon at bounding box center [665, 254] width 7 height 9
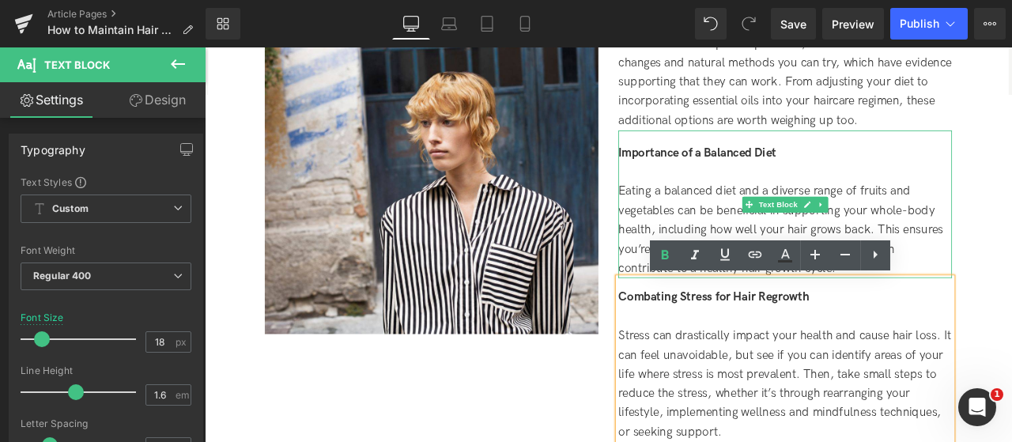
click at [704, 198] on div at bounding box center [892, 196] width 395 height 23
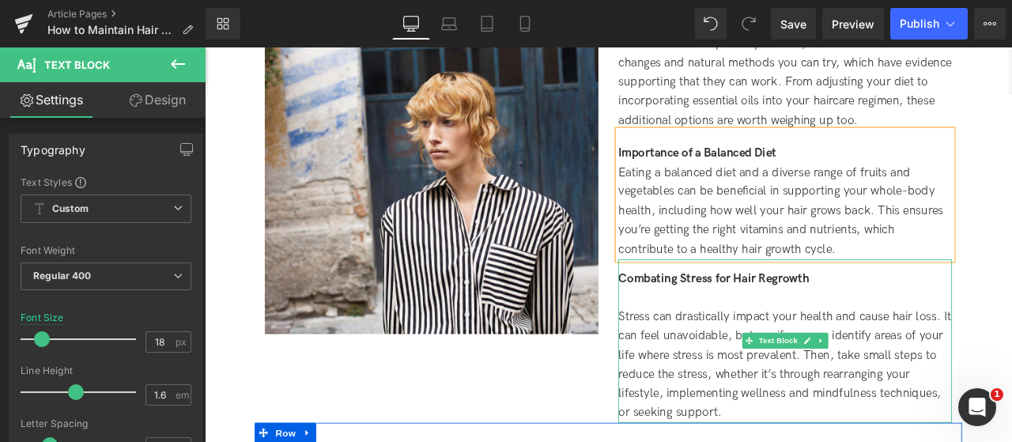
drag, startPoint x: 726, startPoint y: 348, endPoint x: 714, endPoint y: 349, distance: 11.1
click at [720, 349] on div at bounding box center [892, 344] width 395 height 23
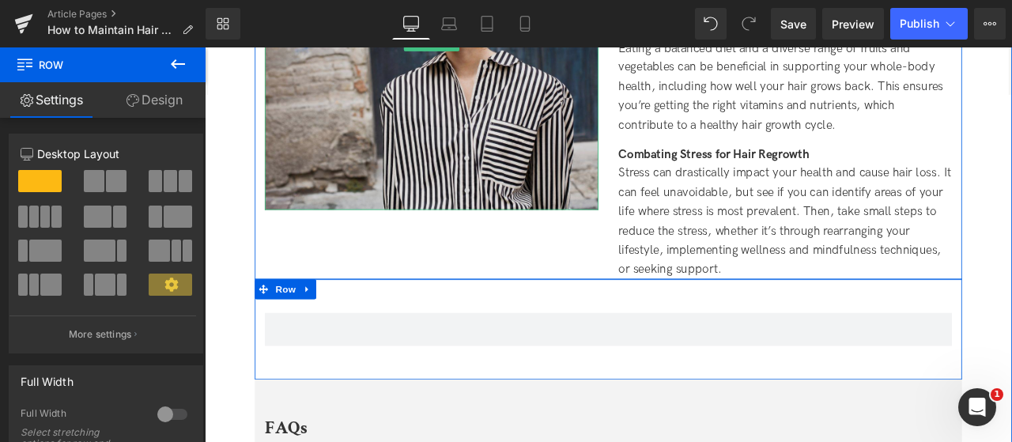
scroll to position [3479, 0]
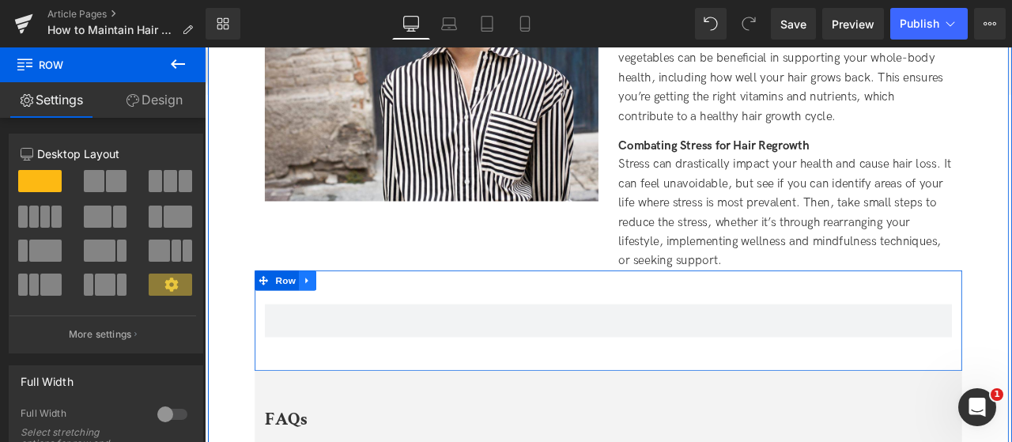
click at [328, 323] on icon at bounding box center [326, 324] width 11 height 12
click at [371, 324] on link at bounding box center [367, 323] width 21 height 24
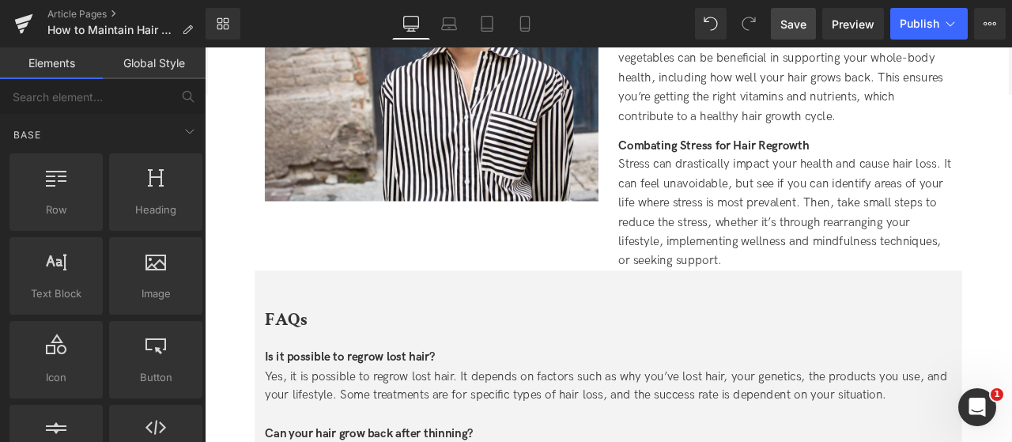
click at [788, 33] on link "Save" at bounding box center [793, 24] width 45 height 32
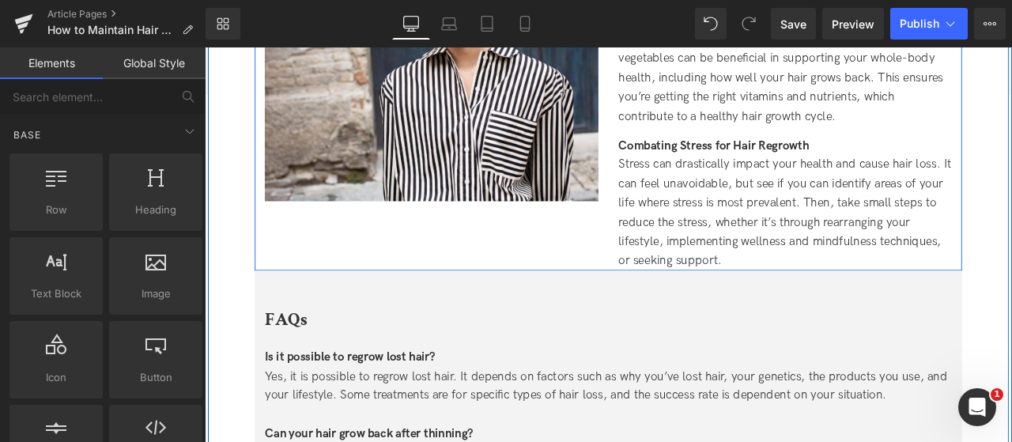
click at [592, 296] on div "Image Natural Ways to Maintain Hair Regrowth Heading Outside of these tips and …" at bounding box center [683, 45] width 838 height 533
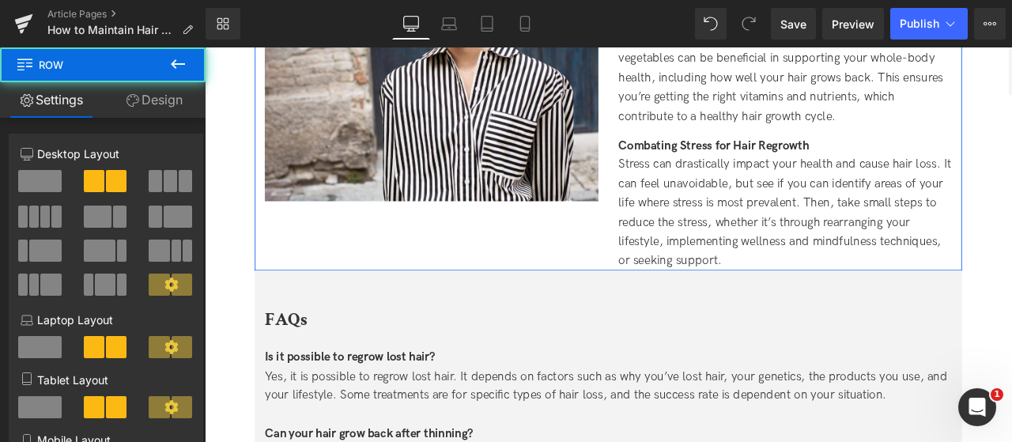
click at [187, 104] on link "Design" at bounding box center [154, 100] width 103 height 36
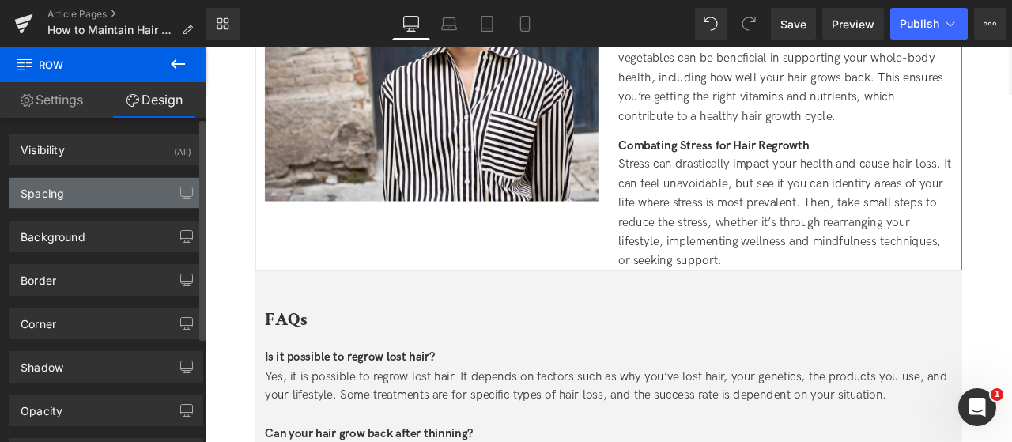
click at [123, 187] on div "Spacing" at bounding box center [105, 193] width 193 height 30
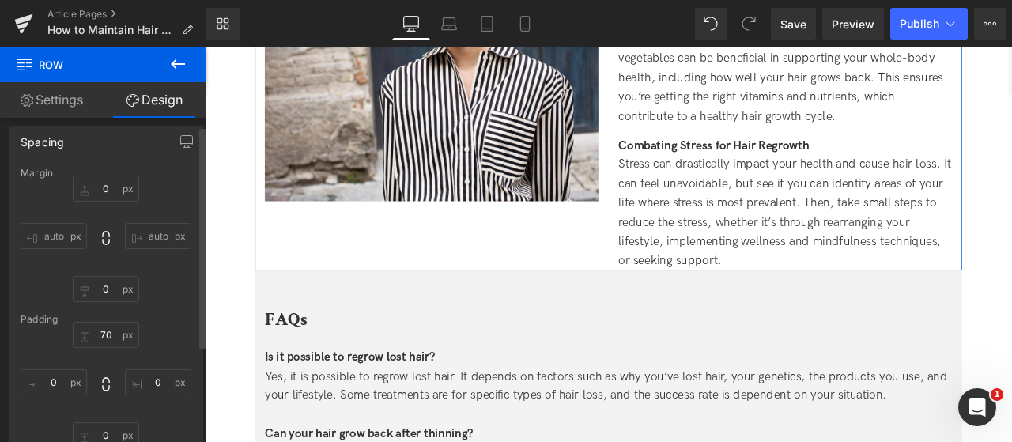
scroll to position [158, 0]
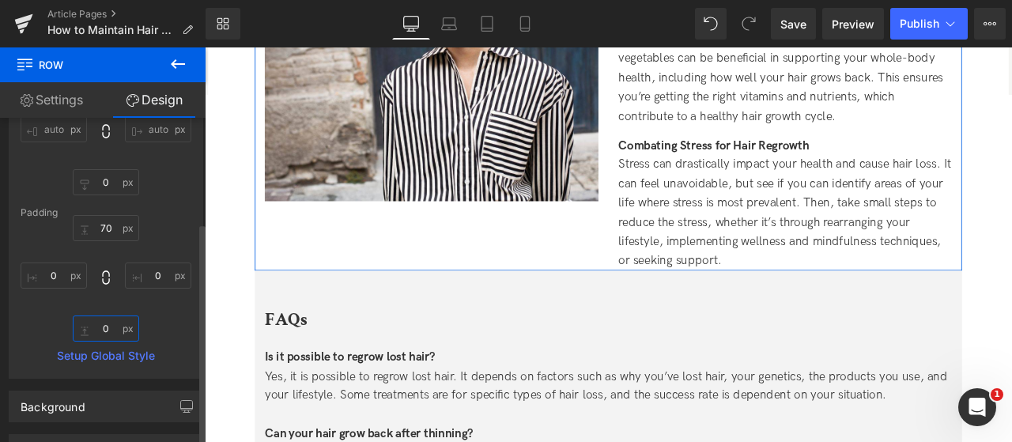
click at [98, 334] on input "0" at bounding box center [106, 328] width 66 height 26
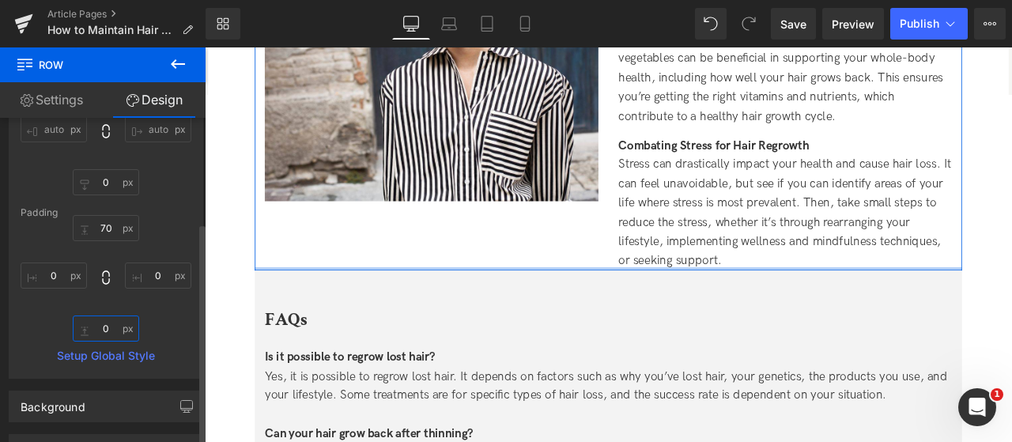
click at [93, 331] on input "0" at bounding box center [106, 328] width 66 height 26
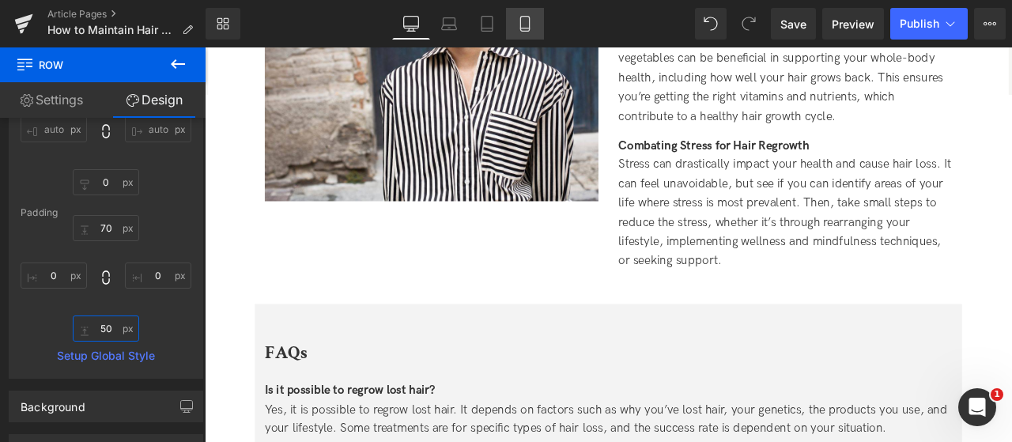
type input "50"
click at [522, 26] on icon at bounding box center [525, 24] width 16 height 16
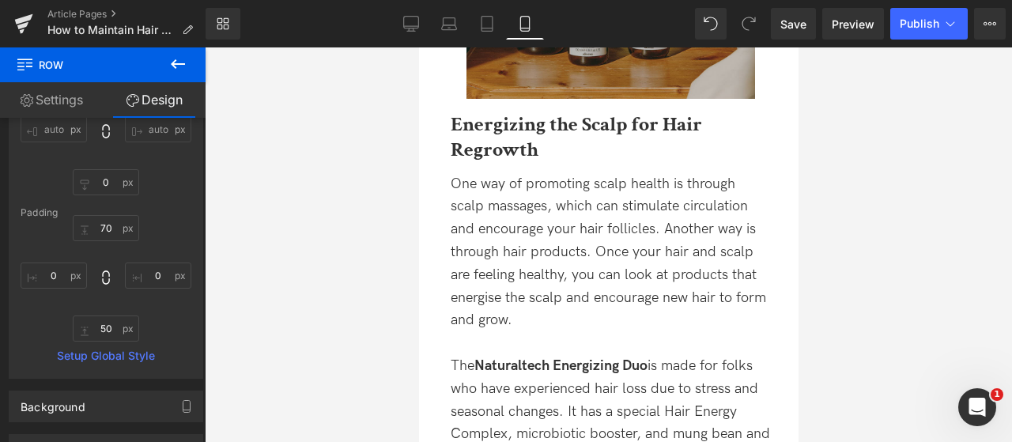
type input "0"
type input "51"
type input "0"
type input "50"
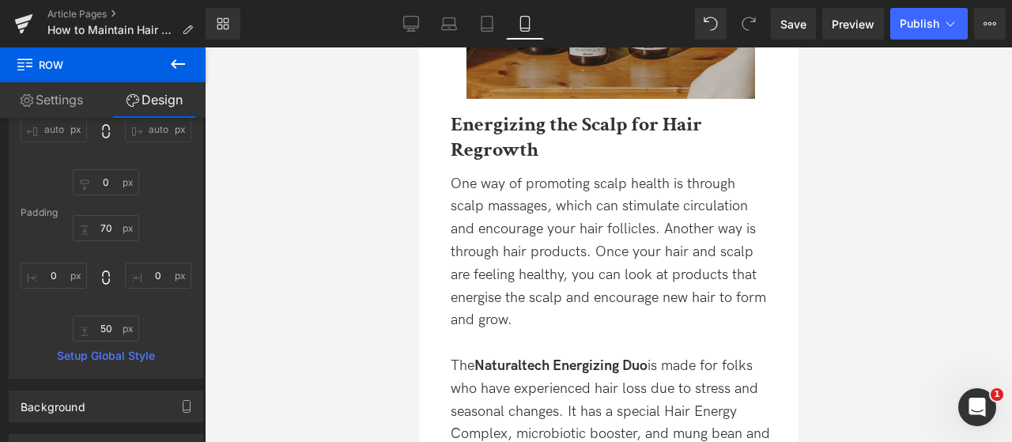
type input "0"
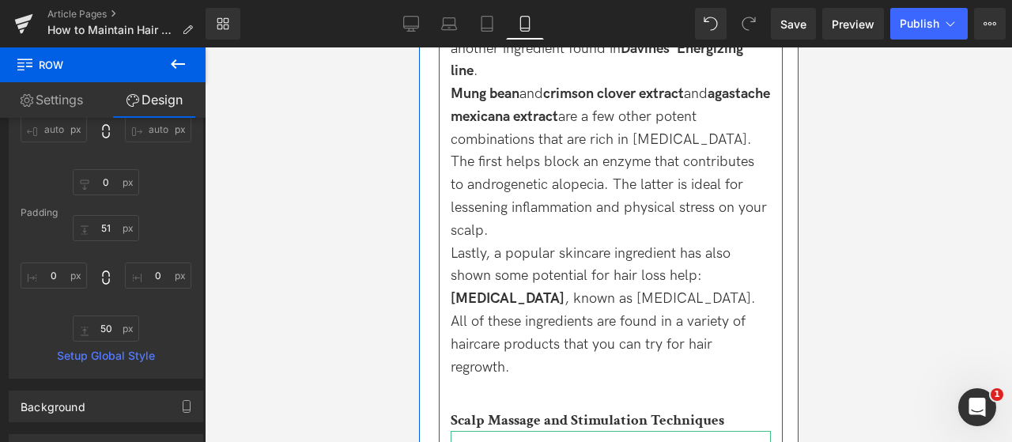
scroll to position [4503, 0]
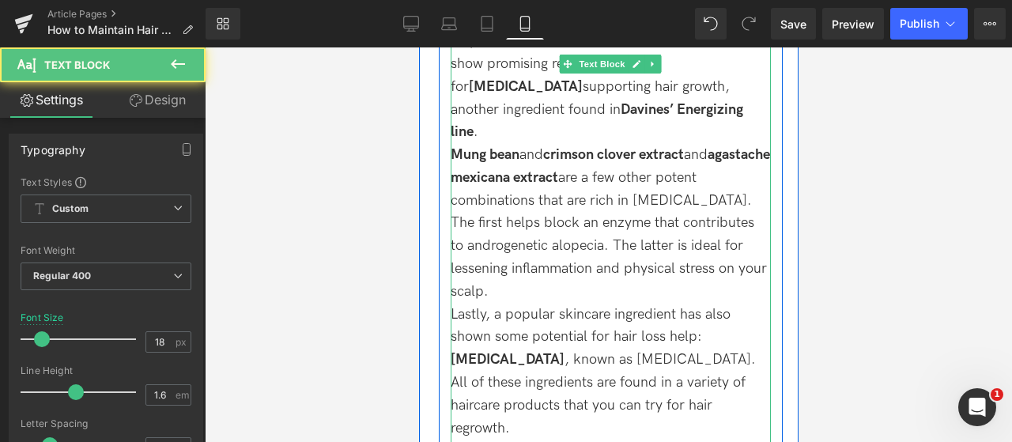
click at [544, 109] on div "To help wake your follicles and get stimulation going, there are a handful of i…" at bounding box center [610, 30] width 320 height 228
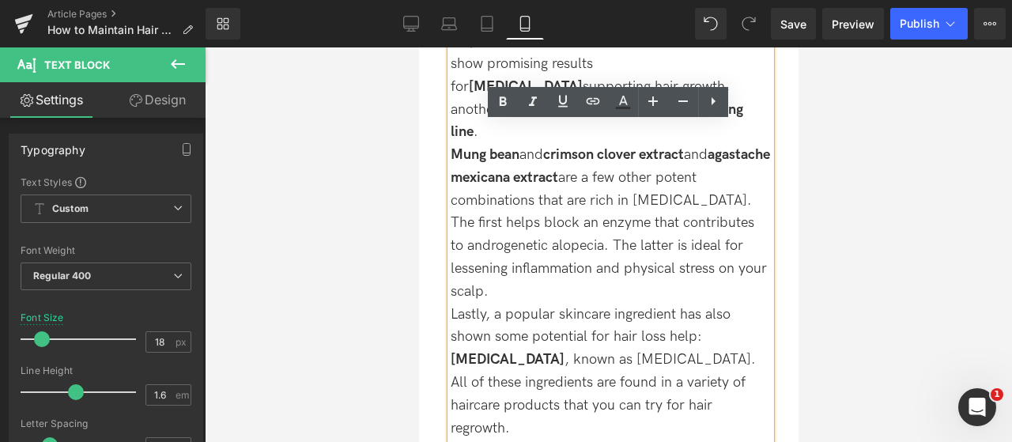
click at [565, 274] on div "Mung bean and crimson clover extract and agastache mexicana extract are a few o…" at bounding box center [610, 224] width 320 height 160
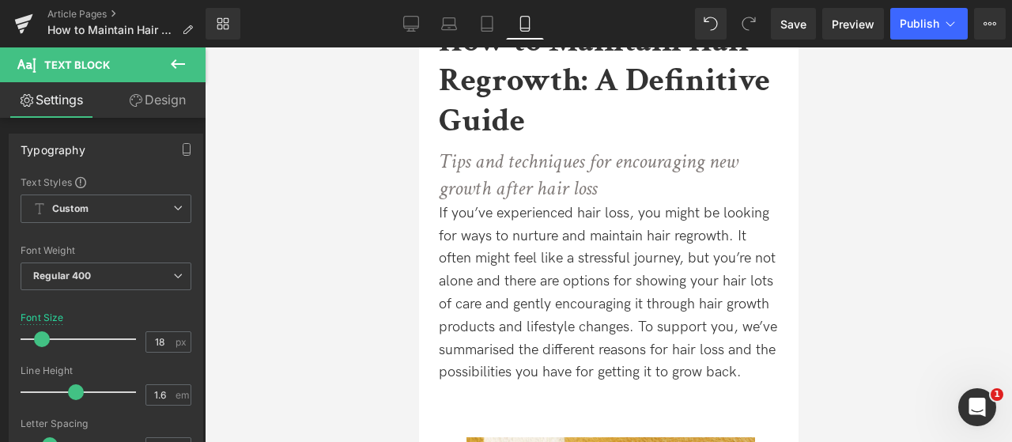
scroll to position [0, 0]
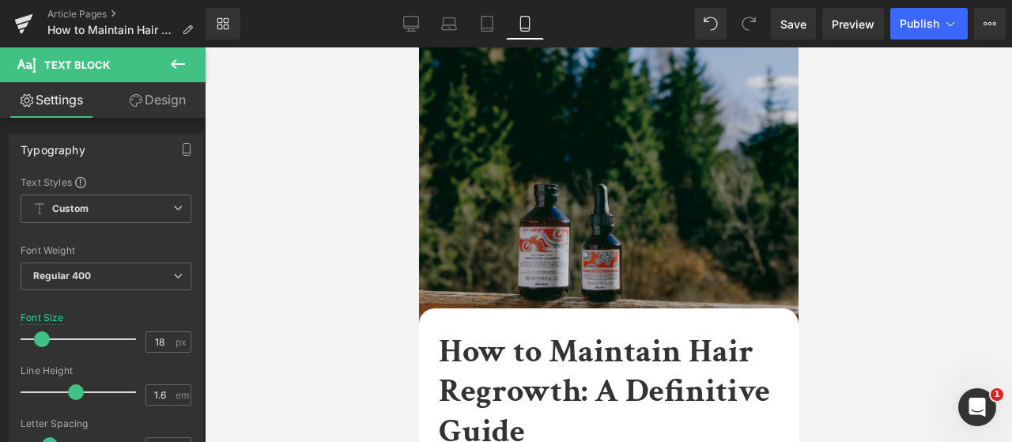
drag, startPoint x: 793, startPoint y: 322, endPoint x: 1273, endPoint y: 69, distance: 542.3
click at [808, 23] on link "Save" at bounding box center [793, 24] width 45 height 32
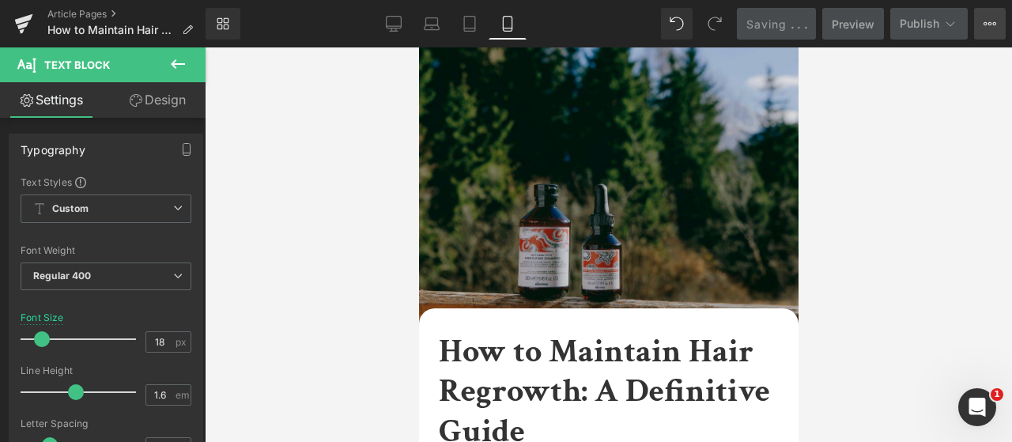
click at [994, 26] on icon at bounding box center [989, 23] width 13 height 13
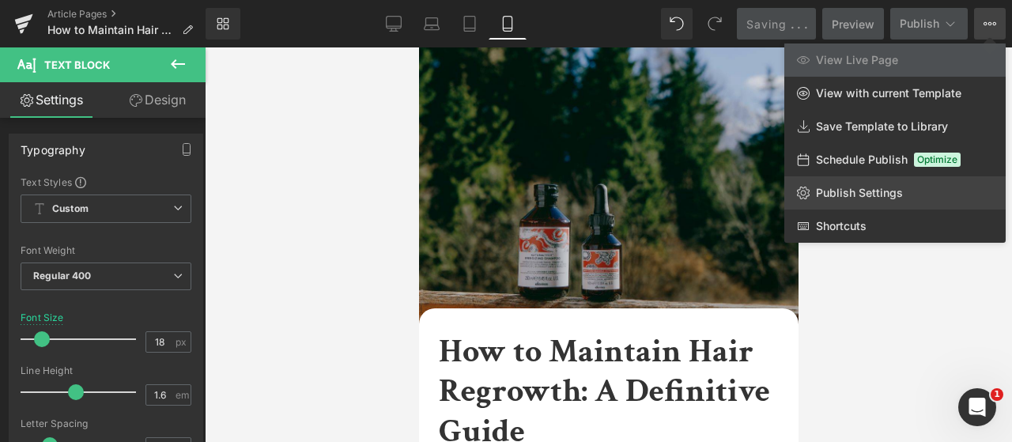
click at [881, 197] on span "Publish Settings" at bounding box center [859, 193] width 87 height 14
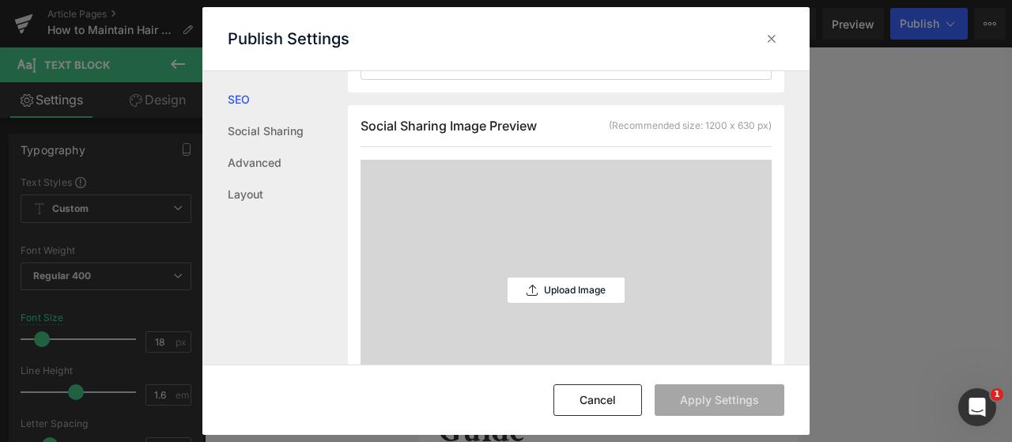
scroll to position [396, 0]
click at [575, 319] on div "Upload Image" at bounding box center [565, 287] width 117 height 261
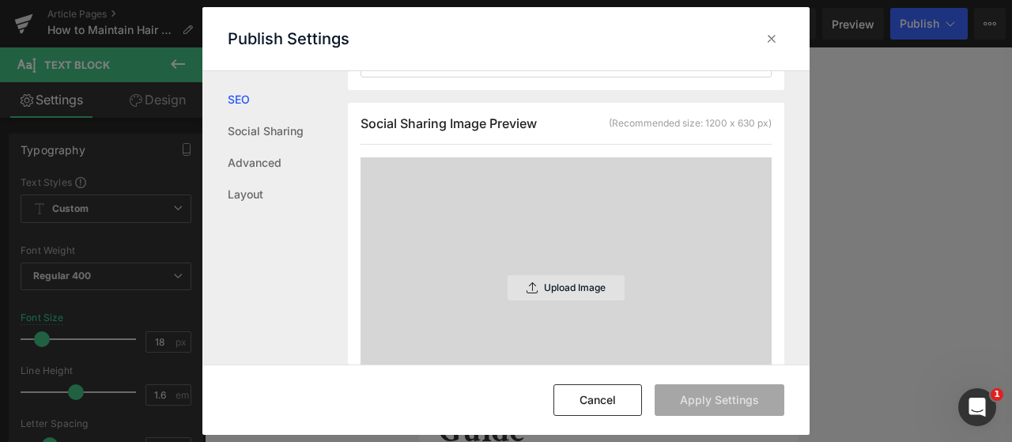
click at [559, 293] on p "Upload Image" at bounding box center [575, 287] width 62 height 11
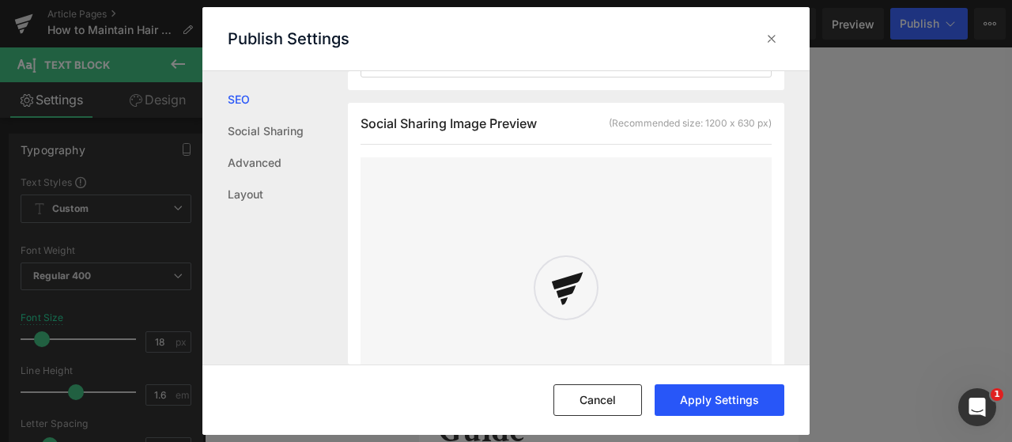
click at [704, 405] on button "Apply Settings" at bounding box center [719, 400] width 130 height 32
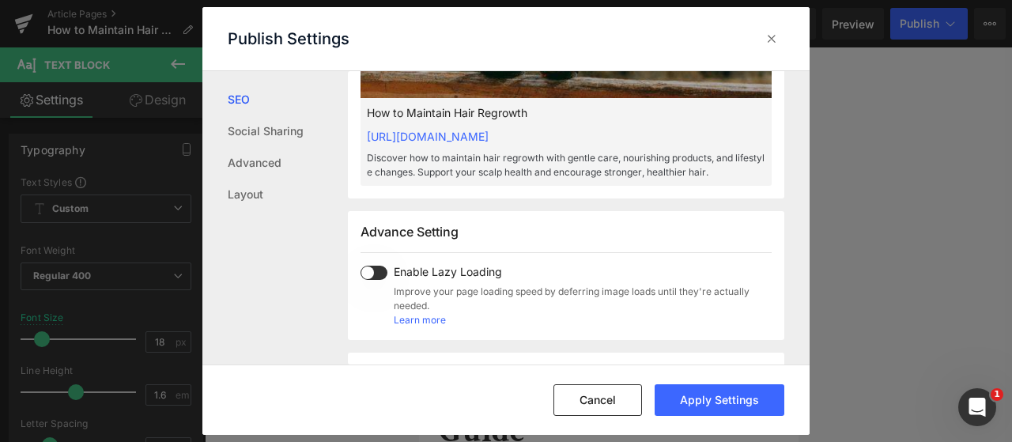
scroll to position [948, 0]
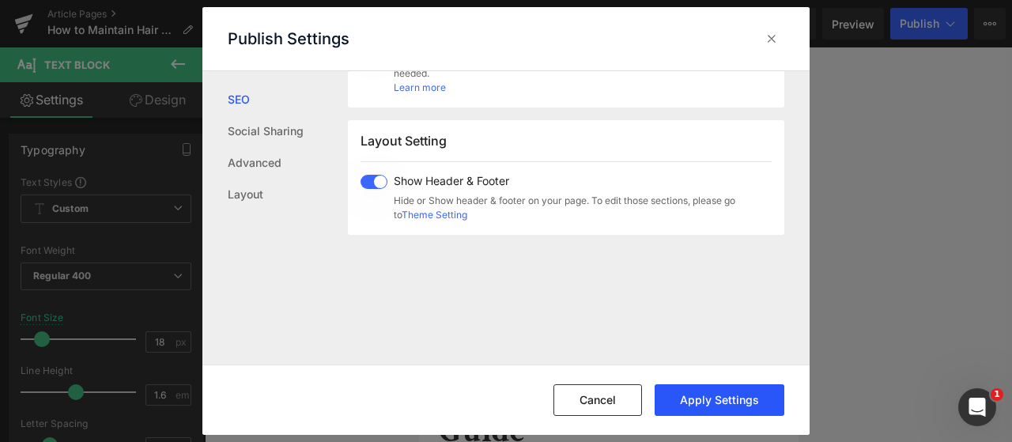
click at [733, 407] on button "Apply Settings" at bounding box center [719, 400] width 130 height 32
click at [775, 50] on div at bounding box center [771, 38] width 25 height 25
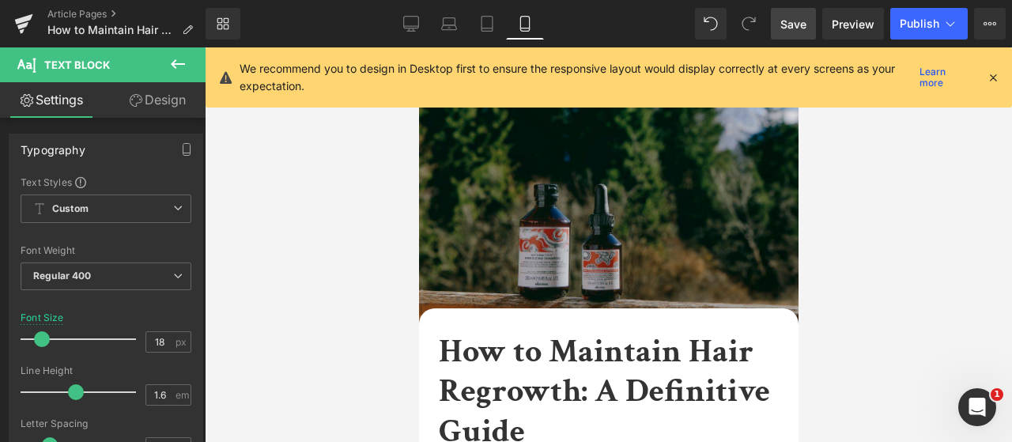
click at [798, 27] on span "Save" at bounding box center [793, 24] width 26 height 17
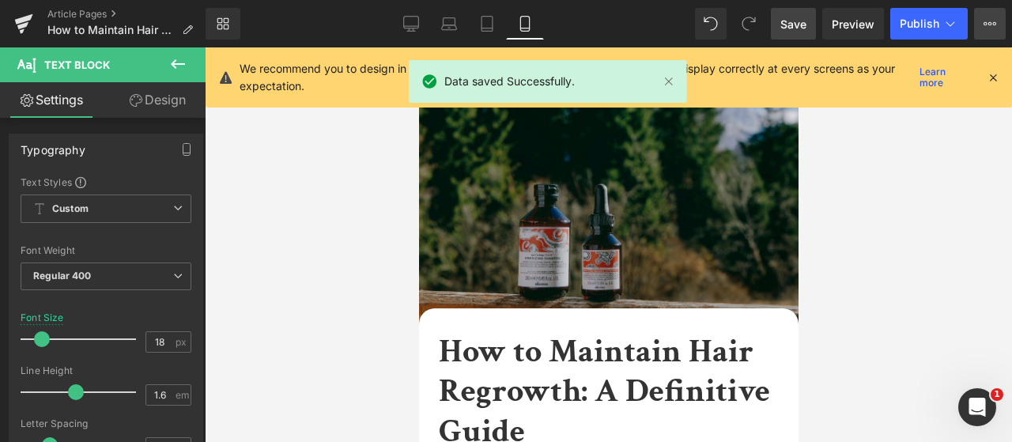
click at [990, 18] on icon at bounding box center [989, 23] width 13 height 13
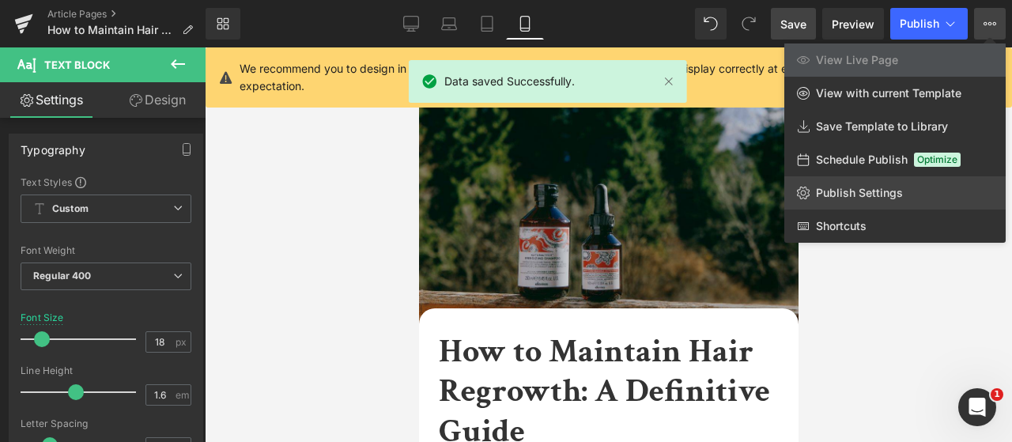
click at [891, 192] on span "Publish Settings" at bounding box center [859, 193] width 87 height 14
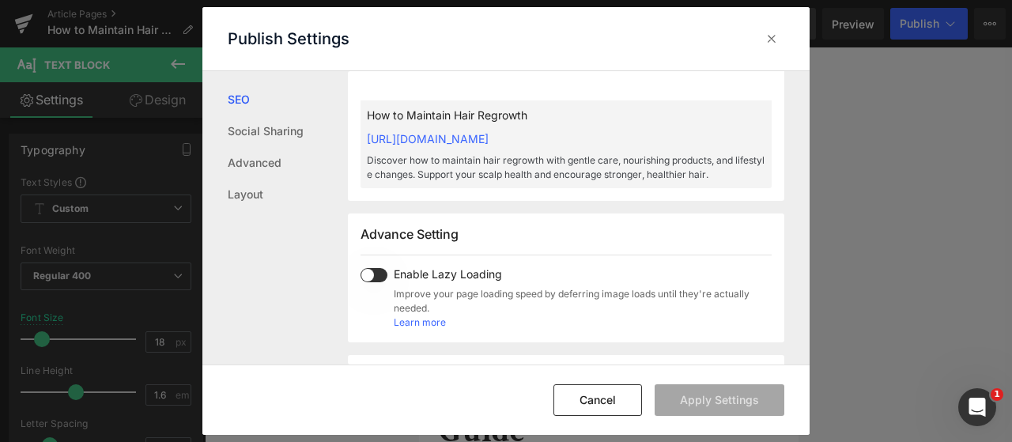
scroll to position [396, 0]
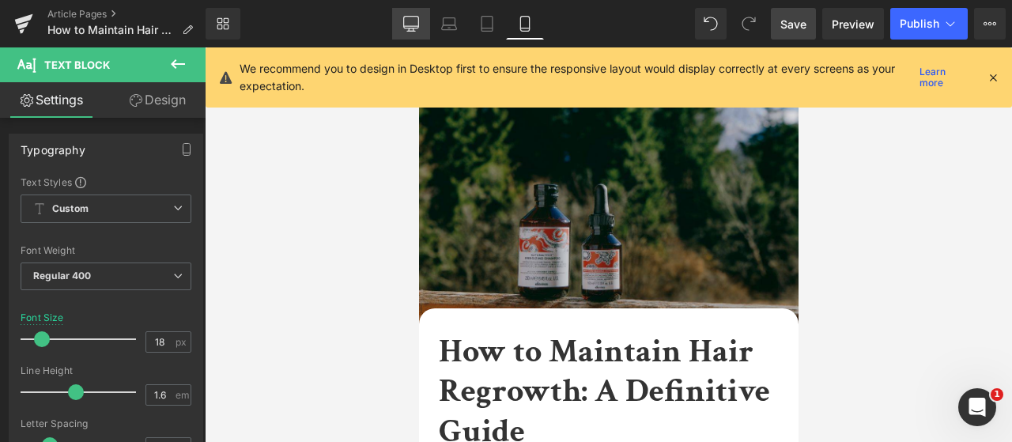
click at [413, 27] on icon at bounding box center [411, 24] width 16 height 16
type input "100"
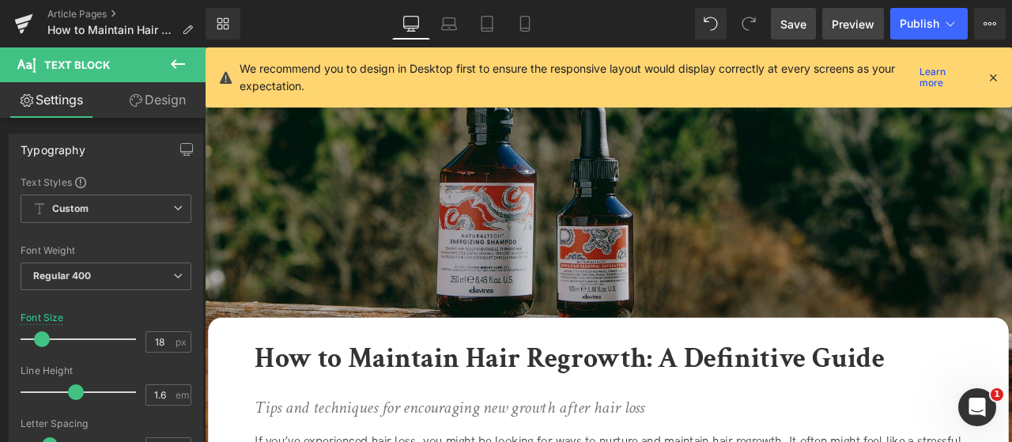
click at [861, 9] on link "Preview" at bounding box center [853, 24] width 62 height 32
click at [237, 21] on link "Library" at bounding box center [222, 24] width 35 height 32
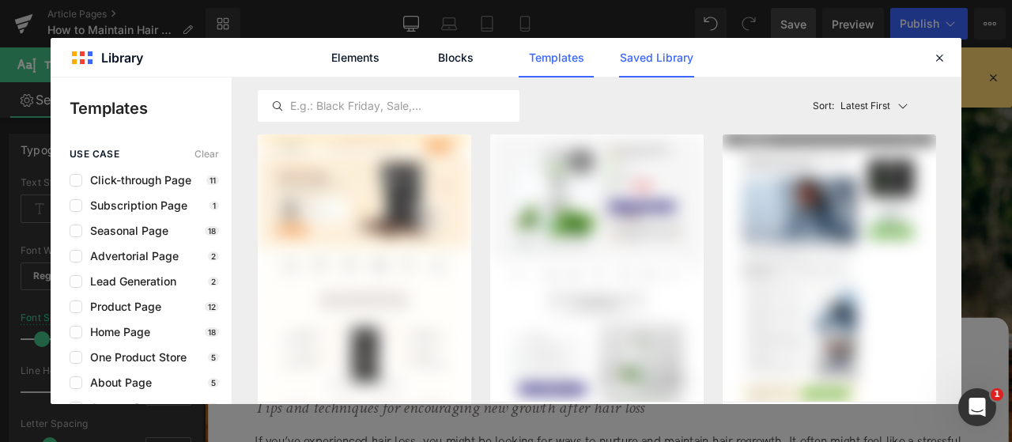
click at [648, 55] on link "Saved Library" at bounding box center [656, 58] width 75 height 40
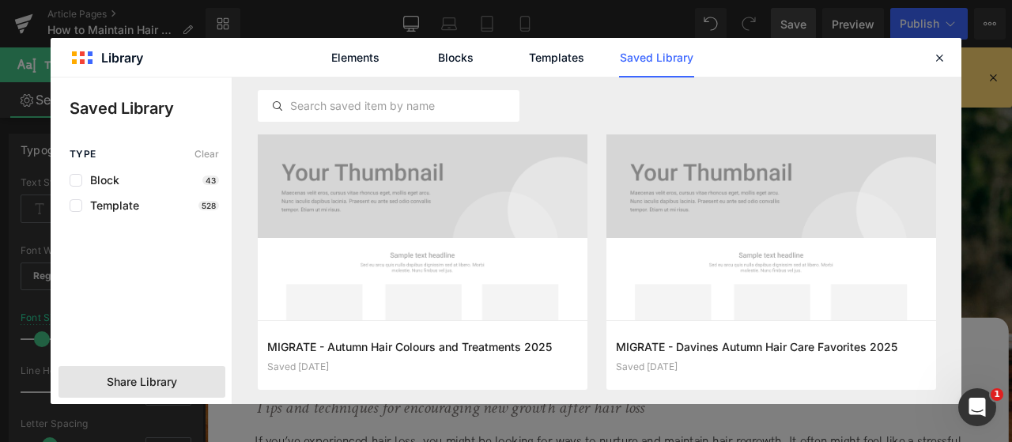
click at [171, 383] on span "Share Library" at bounding box center [142, 382] width 70 height 16
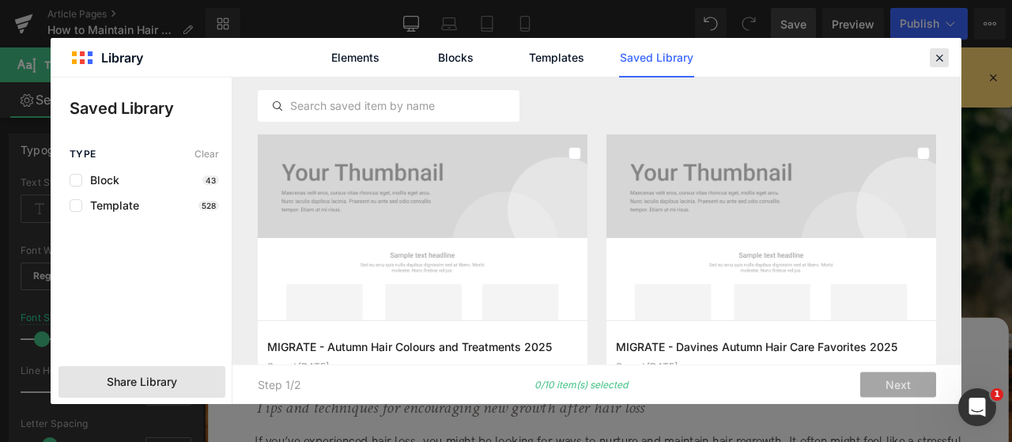
click at [944, 55] on icon at bounding box center [939, 58] width 14 height 14
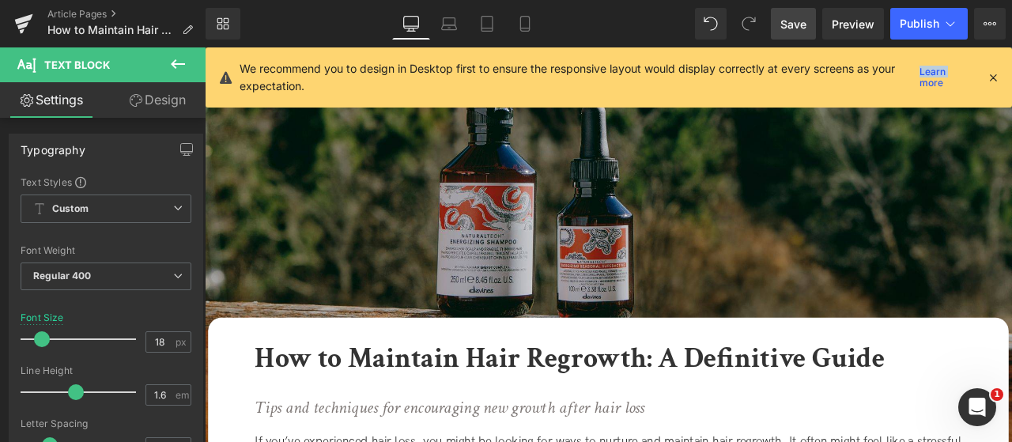
click at [944, 55] on div "We recommend you to design in Desktop first to ensure the responsive layout wou…" at bounding box center [608, 77] width 806 height 60
click at [994, 29] on icon at bounding box center [989, 23] width 13 height 13
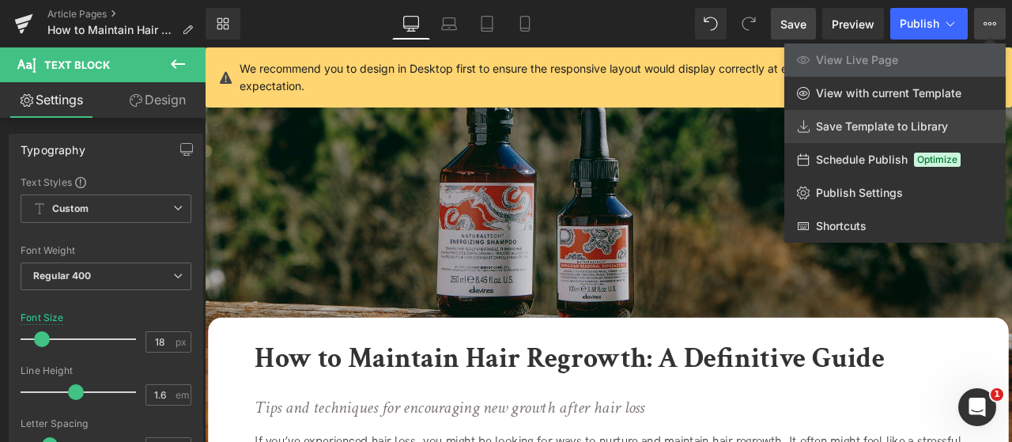
click at [892, 123] on span "Save Template to Library" at bounding box center [882, 126] width 132 height 14
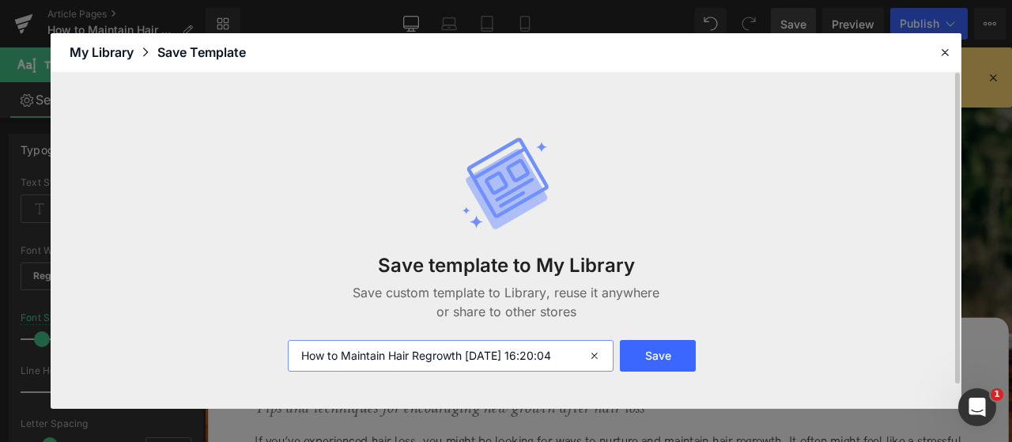
click at [299, 347] on input "How to Maintain Hair Regrowth [DATE] 16:20:04" at bounding box center [451, 356] width 326 height 32
drag, startPoint x: 555, startPoint y: 358, endPoint x: 693, endPoint y: 372, distance: 139.0
click at [693, 372] on div "Save template to My Library Save custom template to Library, reuse it anywhere …" at bounding box center [505, 253] width 455 height 299
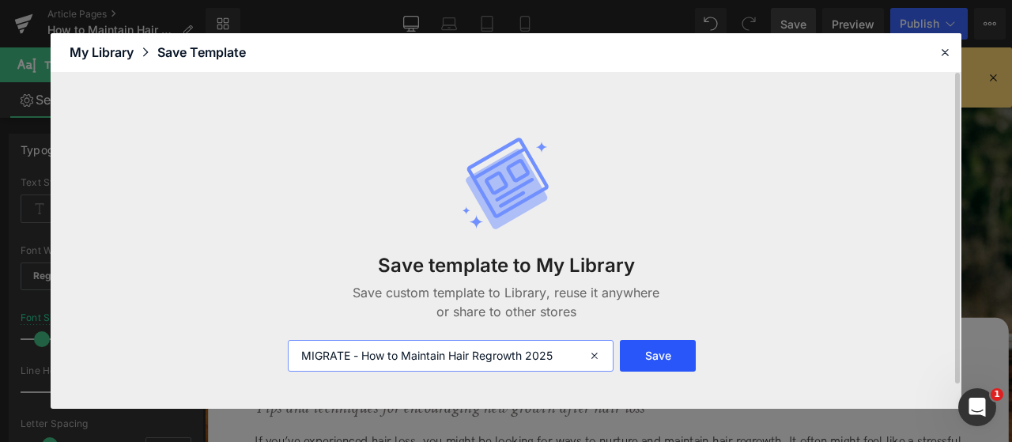
type input "MIGRATE - How to Maintain Hair Regrowth 2025"
click at [683, 360] on button "Save" at bounding box center [658, 356] width 76 height 32
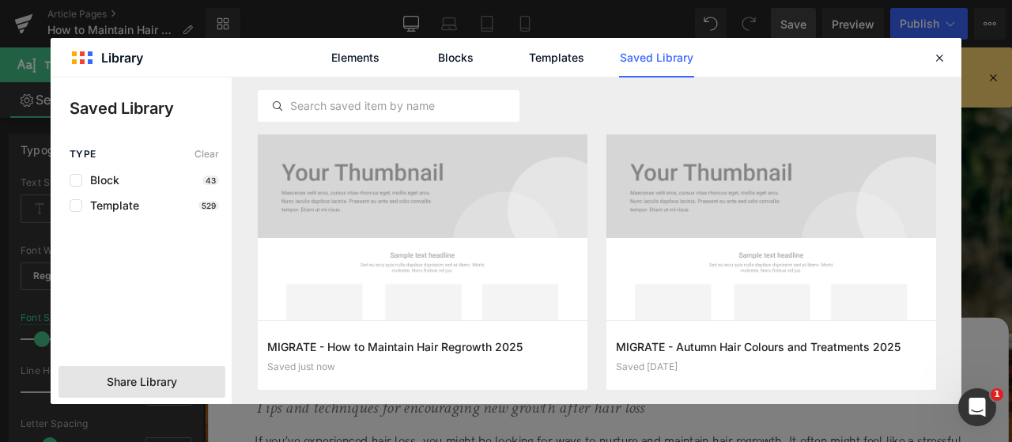
click at [180, 386] on div "Share Library" at bounding box center [141, 382] width 167 height 32
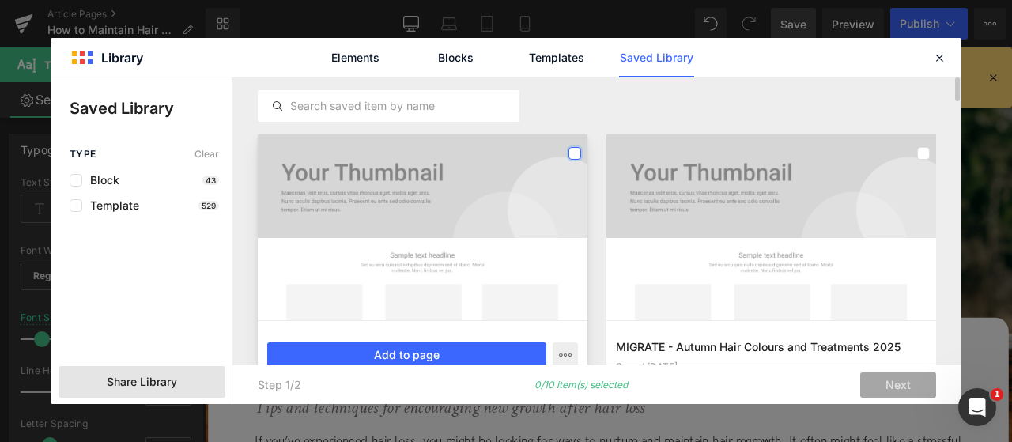
click at [580, 155] on label at bounding box center [574, 153] width 13 height 13
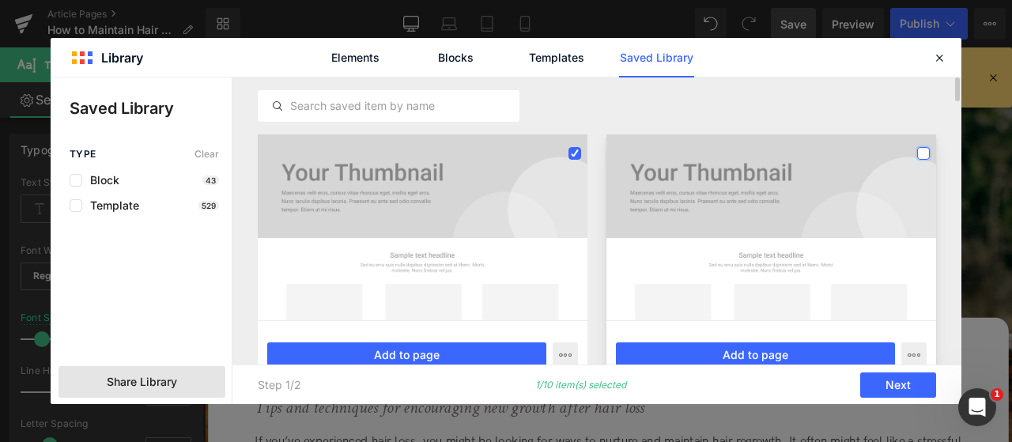
click at [925, 147] on label at bounding box center [923, 153] width 13 height 13
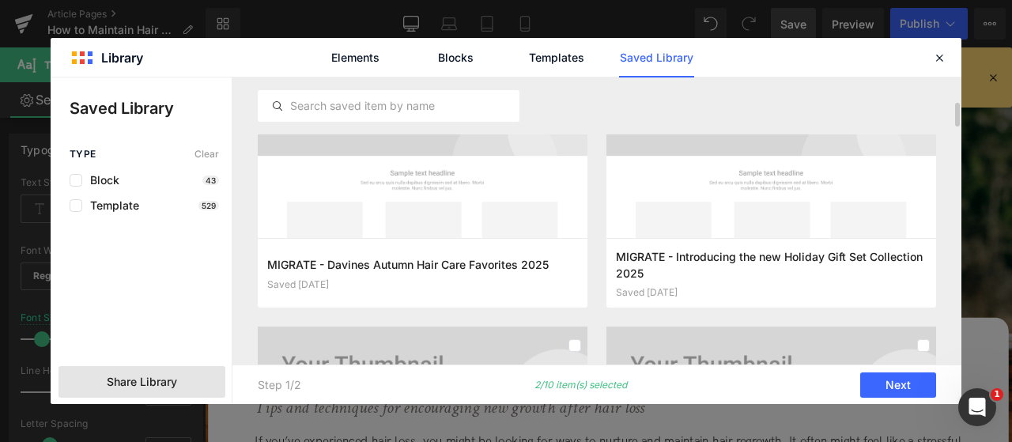
scroll to position [158, 0]
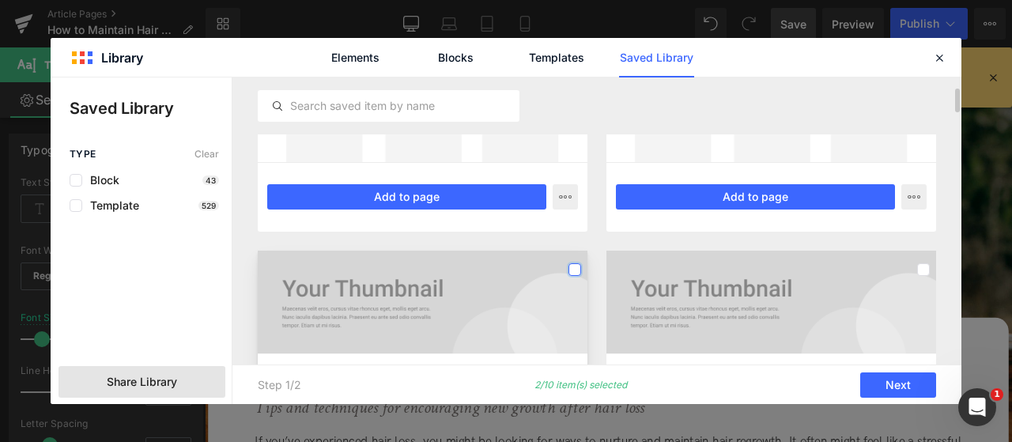
click at [579, 266] on label at bounding box center [574, 269] width 13 height 13
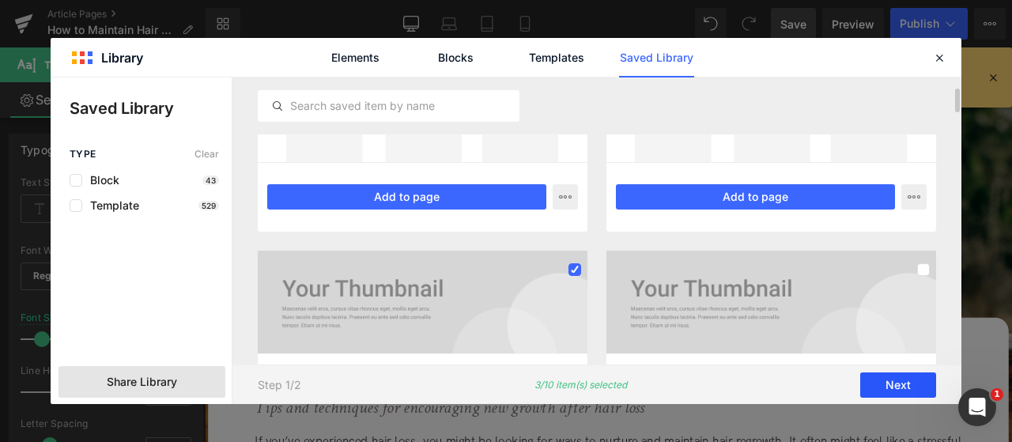
click at [876, 383] on button "Next" at bounding box center [898, 384] width 76 height 25
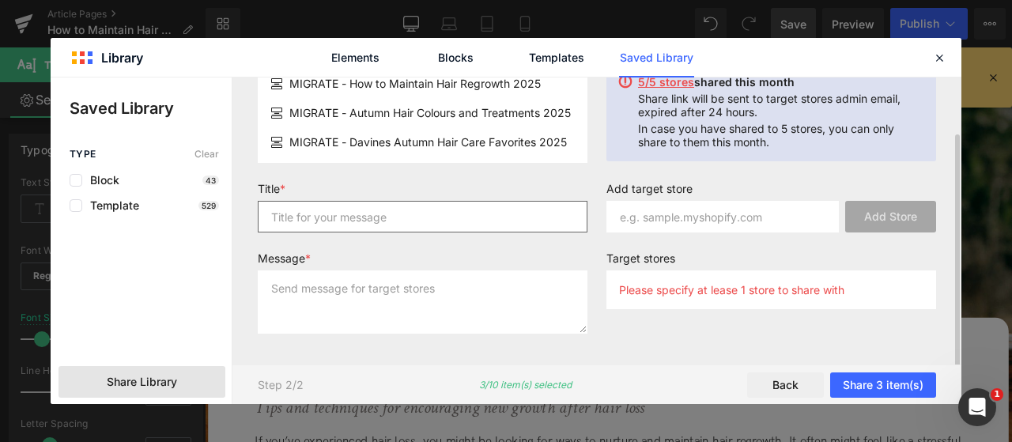
scroll to position [29, 0]
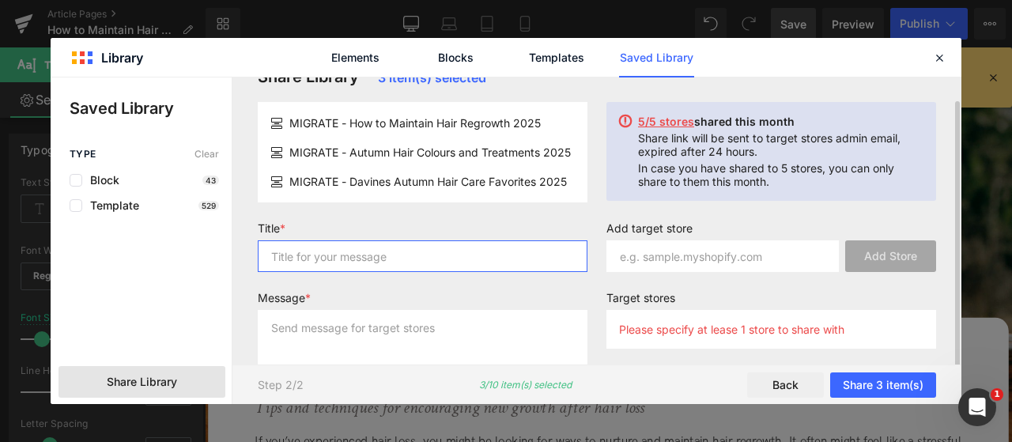
click at [424, 258] on input "text" at bounding box center [423, 256] width 330 height 32
click at [423, 258] on input "SEO BLOGS" at bounding box center [423, 256] width 330 height 32
type input "SEO BLOGS"
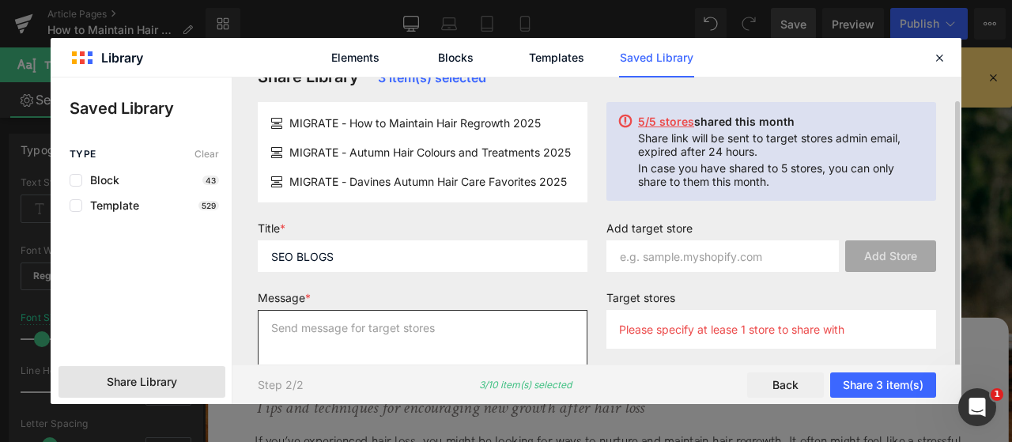
click at [439, 338] on textarea at bounding box center [423, 341] width 330 height 63
paste textarea "SEO BLOGS"
type textarea "SEO BLOGS"
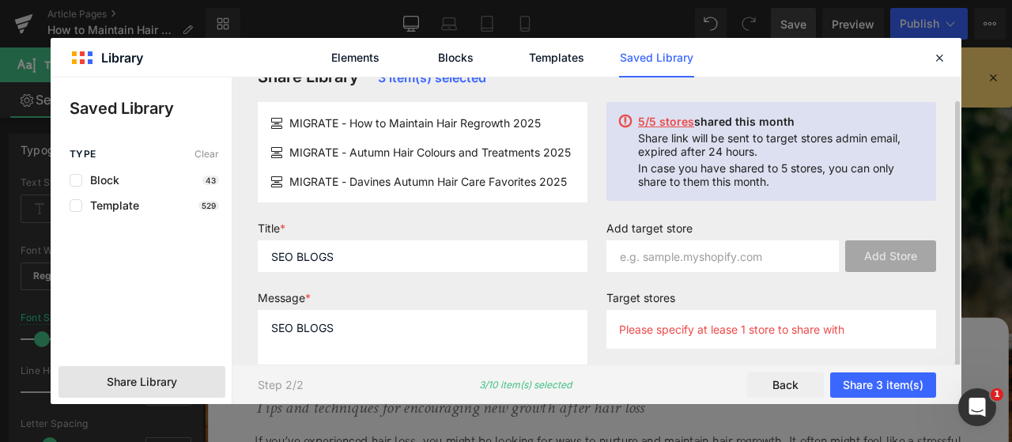
click at [668, 125] on span "5/5 stores" at bounding box center [666, 121] width 56 height 13
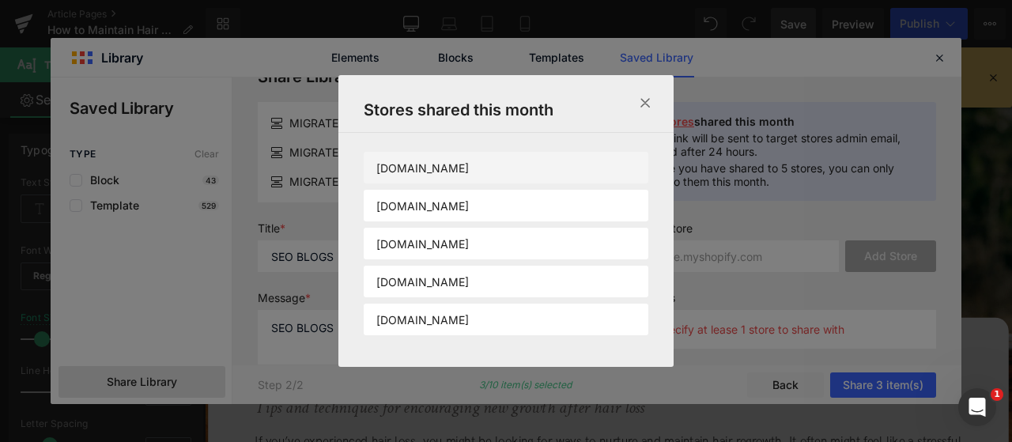
click at [469, 173] on p "[DOMAIN_NAME]" at bounding box center [422, 167] width 92 height 13
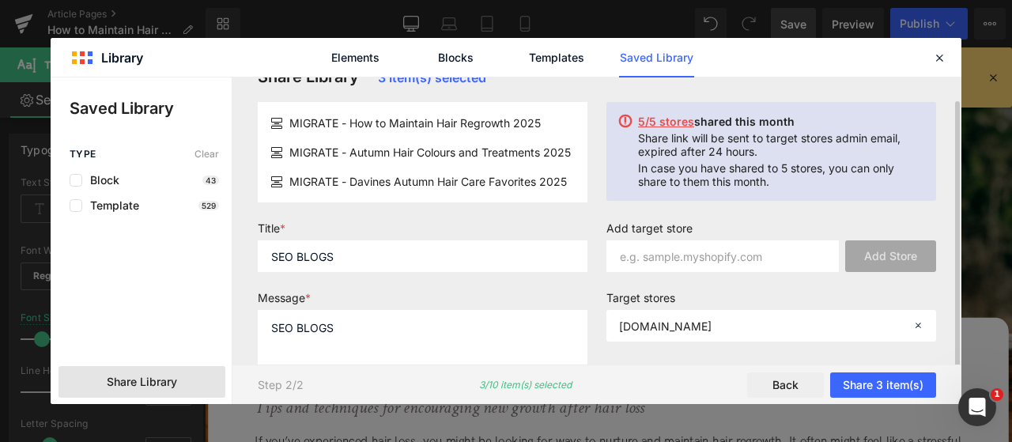
click at [659, 120] on span "5/5 stores" at bounding box center [666, 121] width 56 height 13
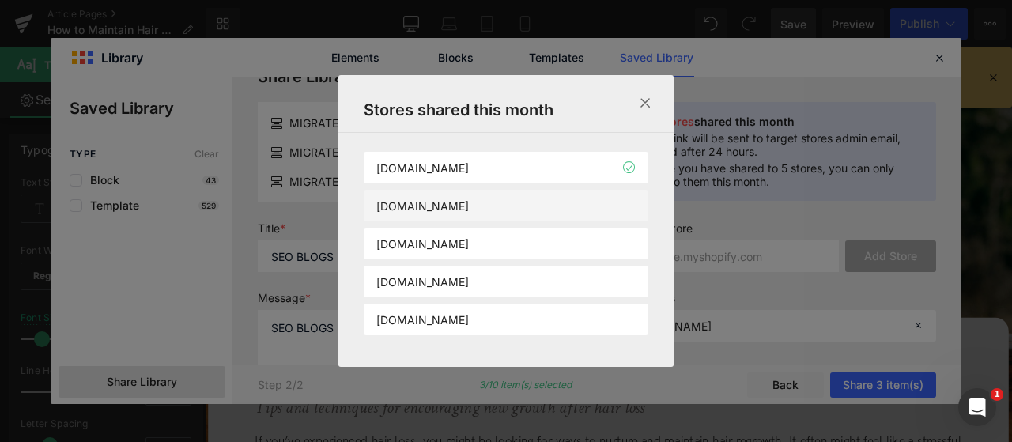
click at [589, 228] on li "[DOMAIN_NAME]" at bounding box center [506, 244] width 285 height 32
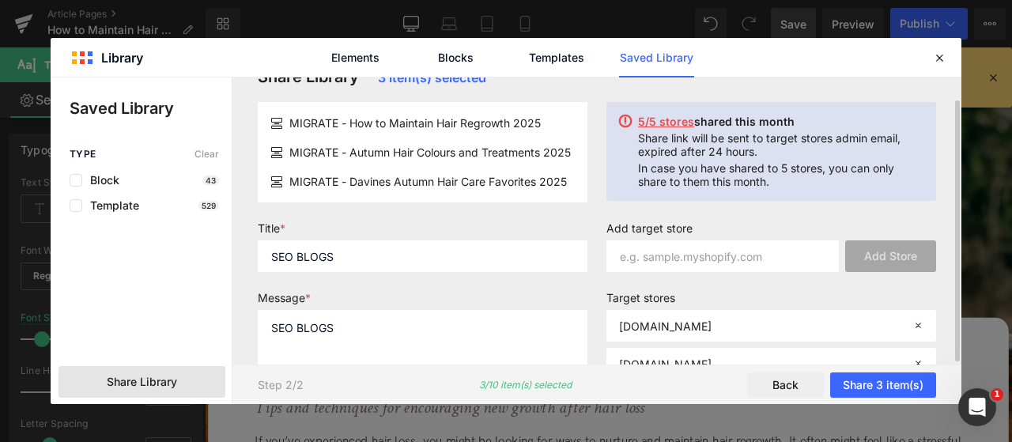
click at [654, 124] on span "5/5 stores" at bounding box center [666, 121] width 56 height 13
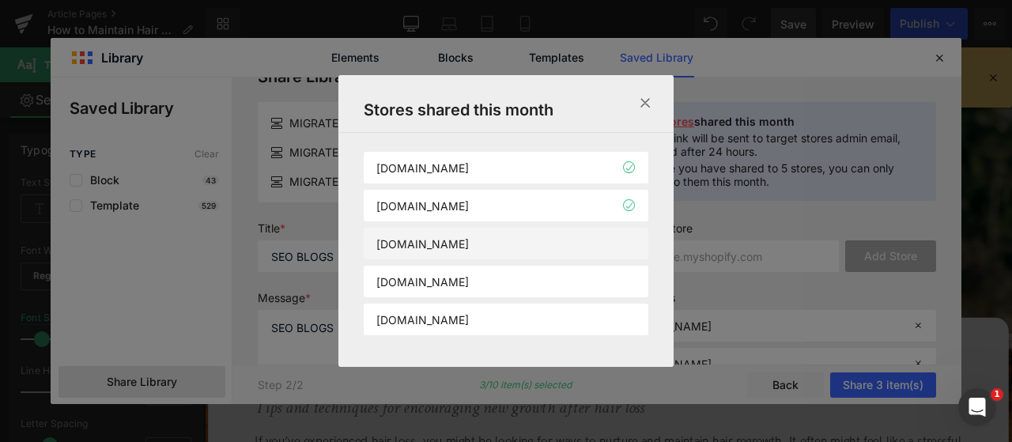
click at [590, 266] on li "[DOMAIN_NAME]" at bounding box center [506, 282] width 285 height 32
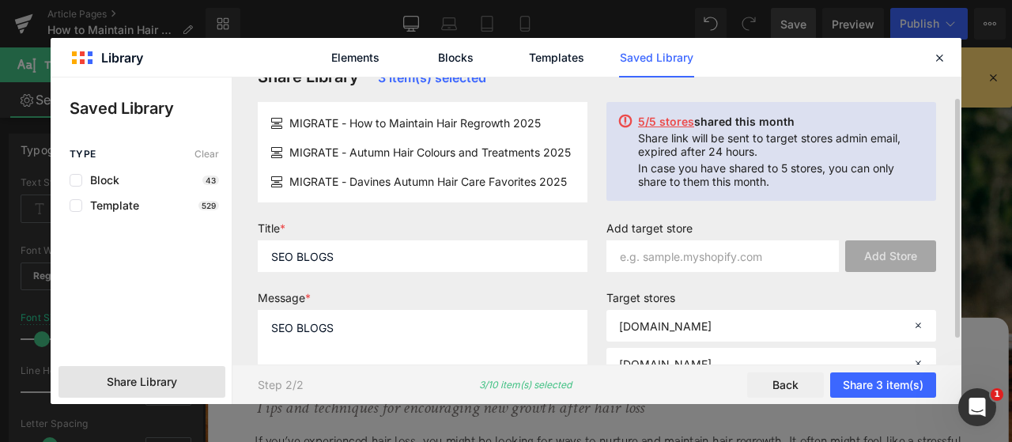
click at [665, 121] on span "5/5 stores" at bounding box center [666, 121] width 56 height 13
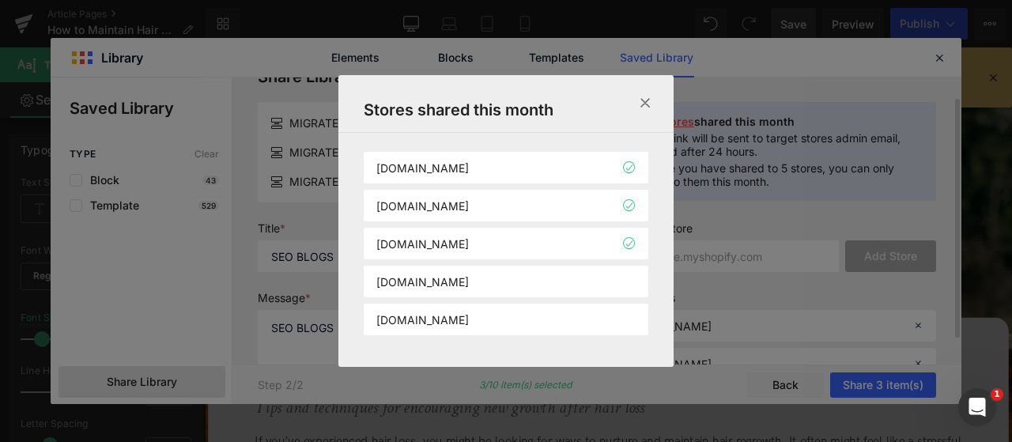
drag, startPoint x: 590, startPoint y: 278, endPoint x: 596, endPoint y: 258, distance: 20.5
click at [590, 303] on li "[DOMAIN_NAME]" at bounding box center [506, 319] width 285 height 32
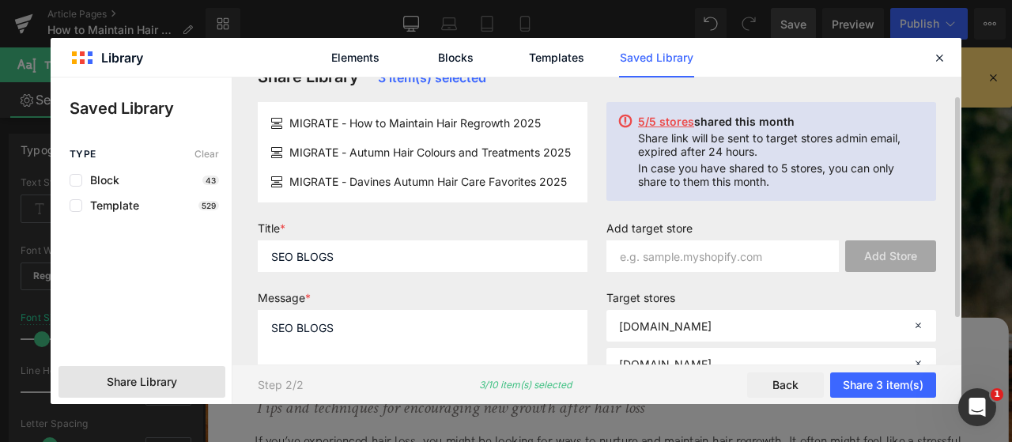
click at [660, 123] on span "5/5 stores" at bounding box center [666, 121] width 56 height 13
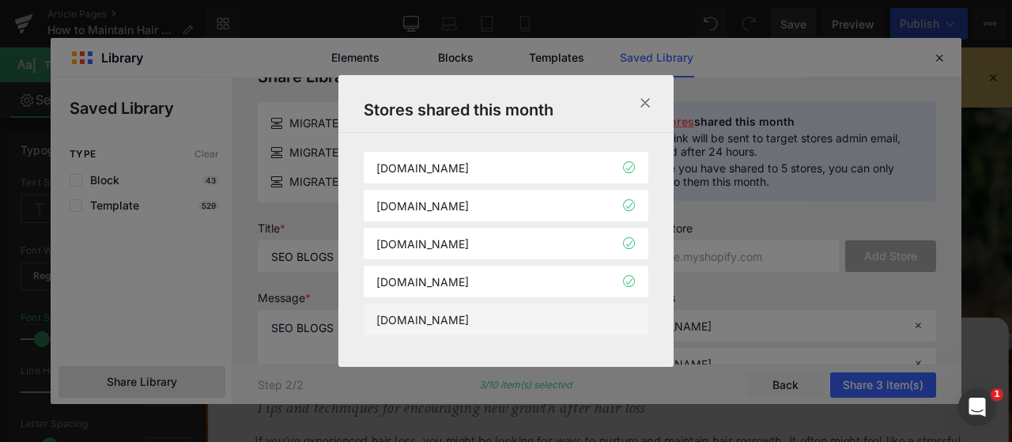
click at [594, 319] on li "[DOMAIN_NAME]" at bounding box center [506, 319] width 285 height 32
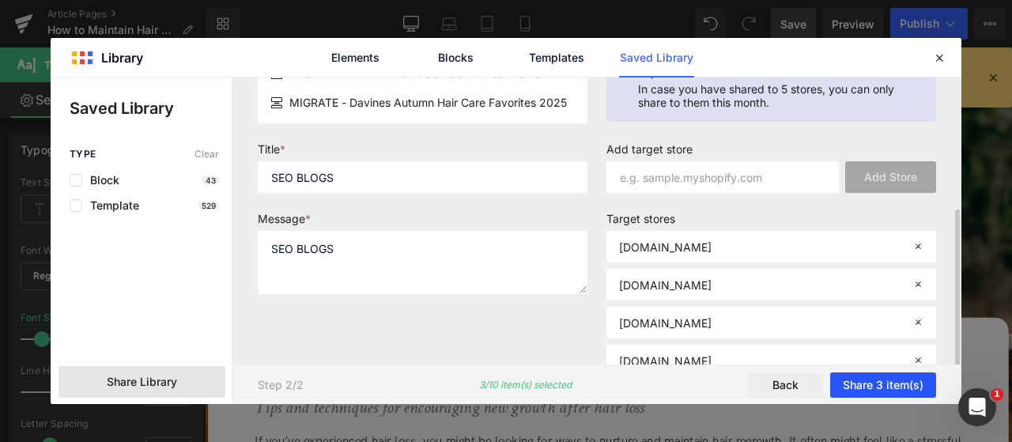
scroll to position [148, 0]
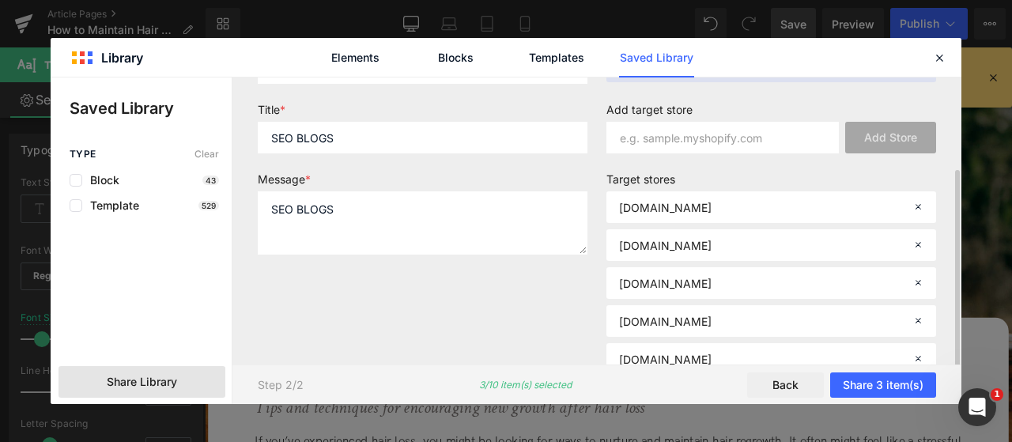
click at [867, 398] on div "Step 2/2 3/10 item(s) selected Back Share 3 item(s)" at bounding box center [596, 384] width 729 height 40
click at [871, 390] on button "Share 3 item(s)" at bounding box center [883, 384] width 106 height 25
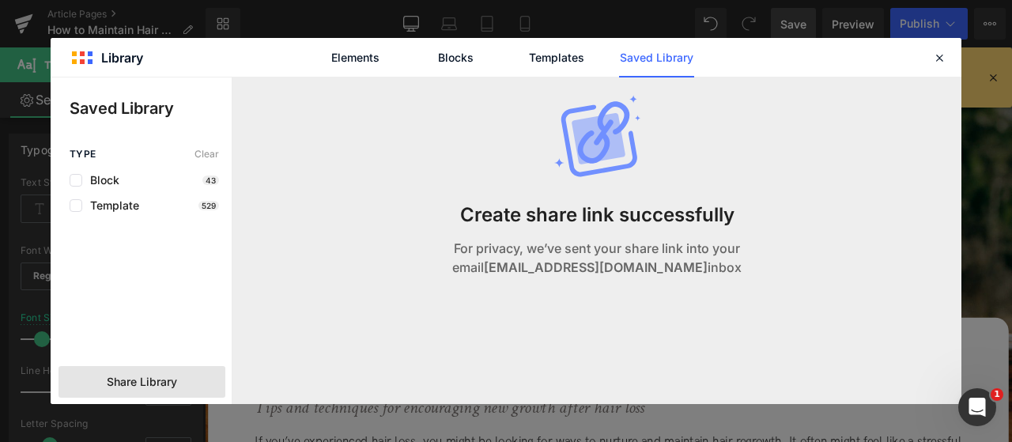
scroll to position [0, 0]
click at [935, 60] on icon at bounding box center [939, 58] width 14 height 14
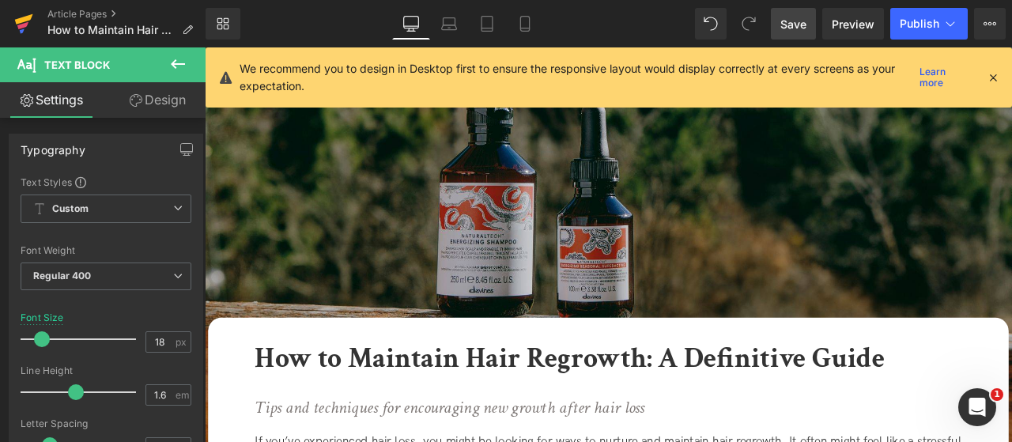
click at [27, 20] on icon at bounding box center [24, 19] width 18 height 10
